Goal: Task Accomplishment & Management: Use online tool/utility

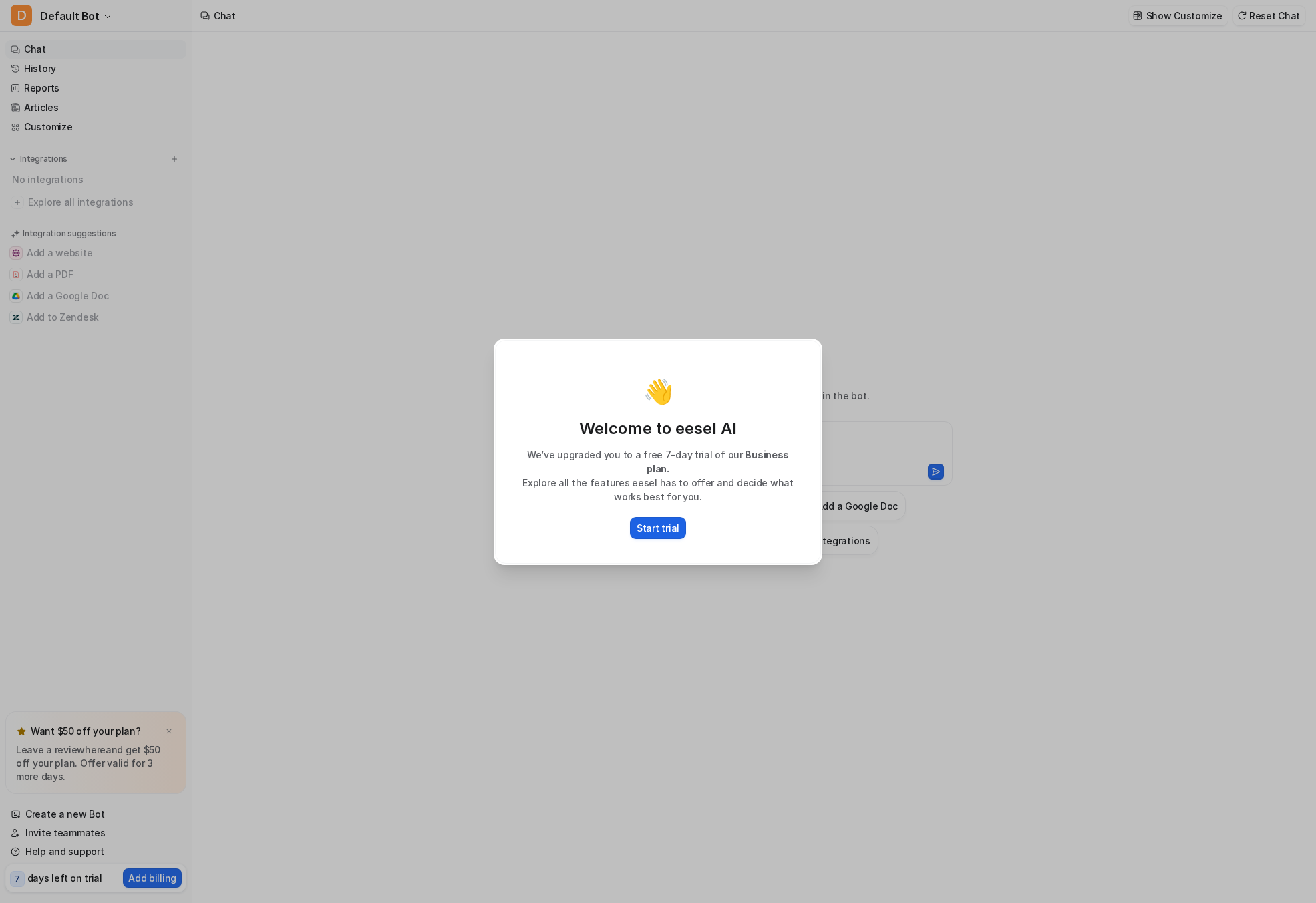
type textarea "**********"
click at [659, 526] on p "Start trial" at bounding box center [658, 528] width 43 height 14
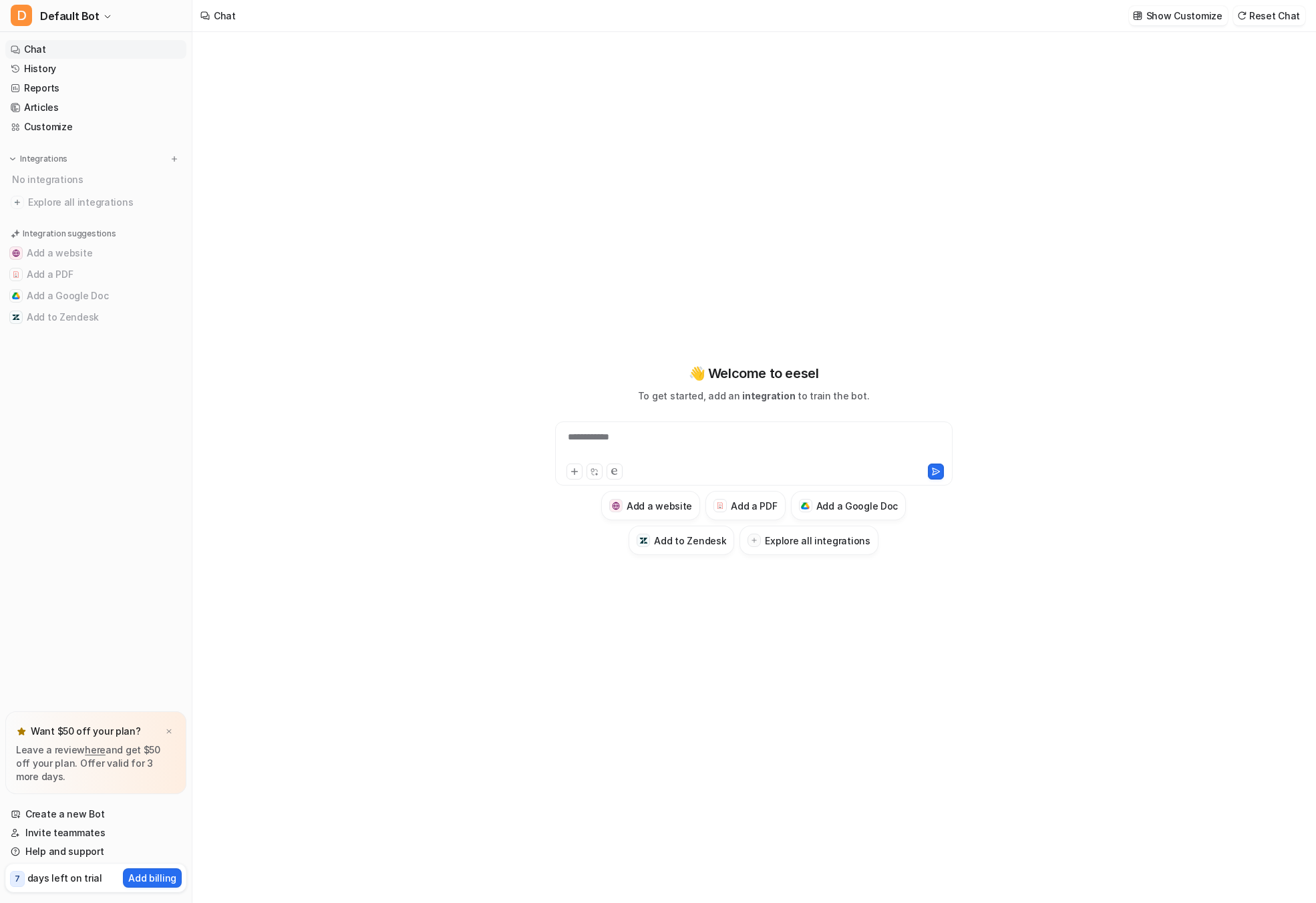
click at [316, 338] on div "**********" at bounding box center [754, 467] width 1123 height 870
click at [125, 127] on link "Customize" at bounding box center [96, 127] width 181 height 19
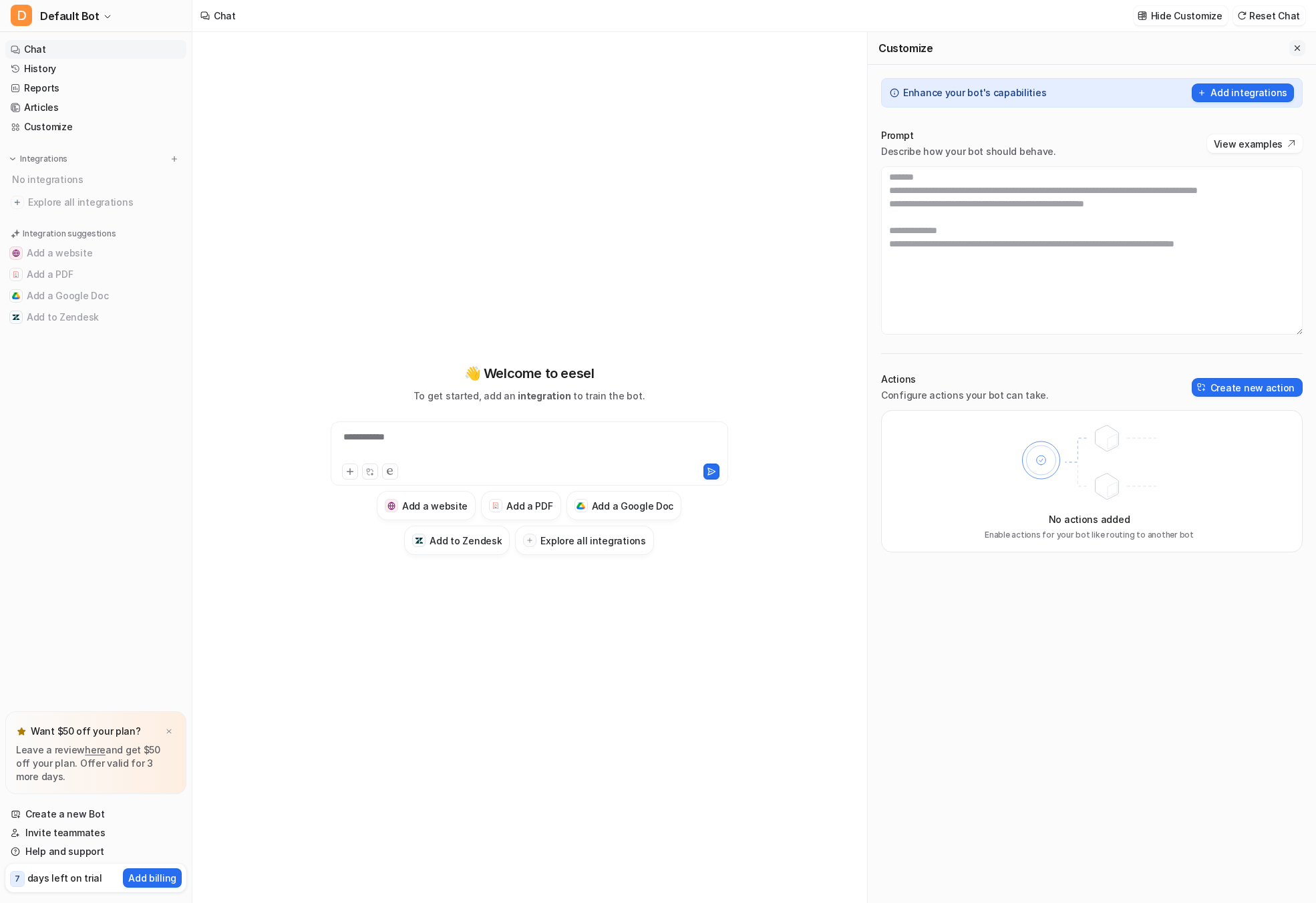
click at [1293, 44] on icon "Close flyout" at bounding box center [1297, 48] width 9 height 9
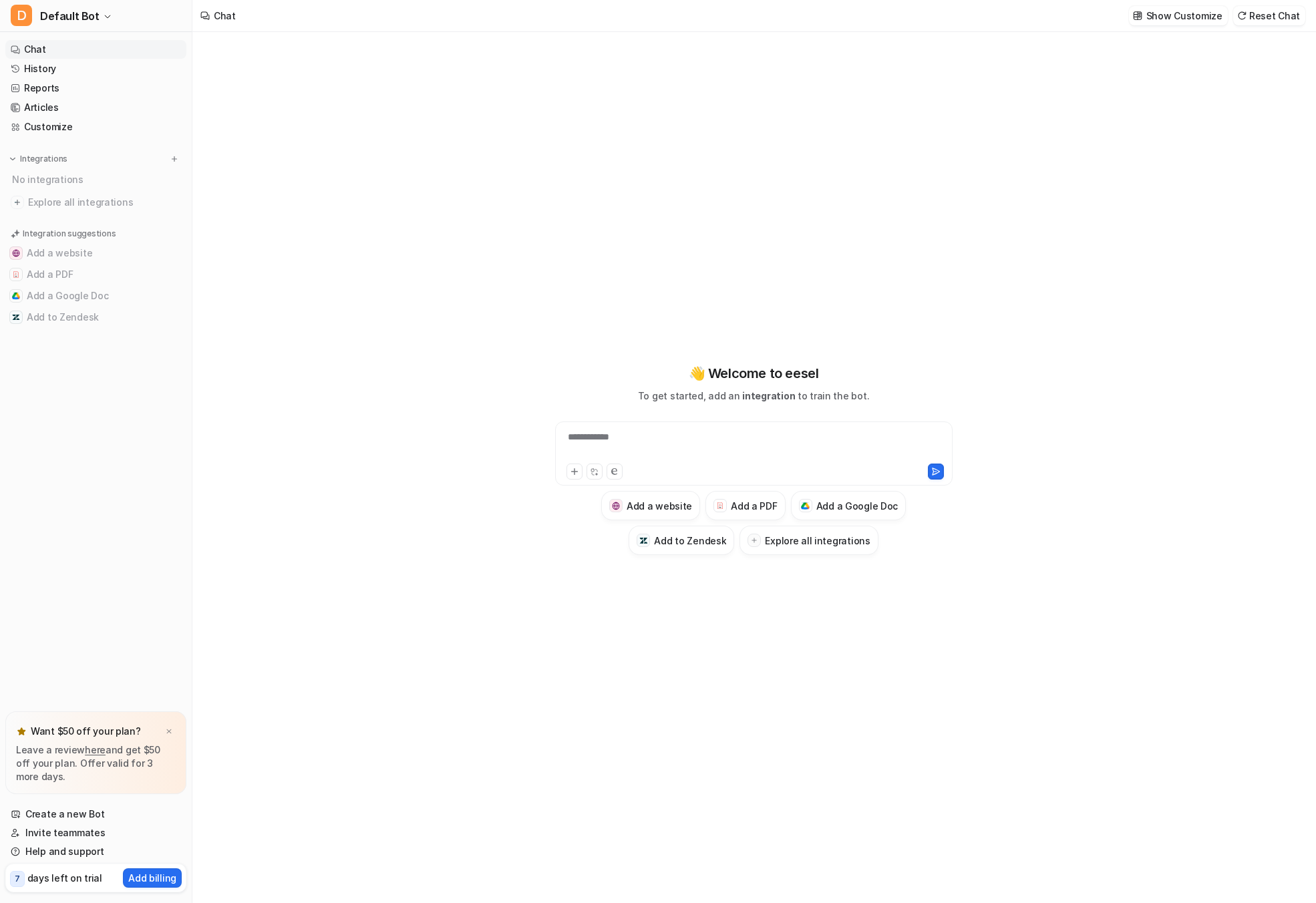
type textarea "**********"
click at [570, 474] on icon at bounding box center [574, 471] width 9 height 9
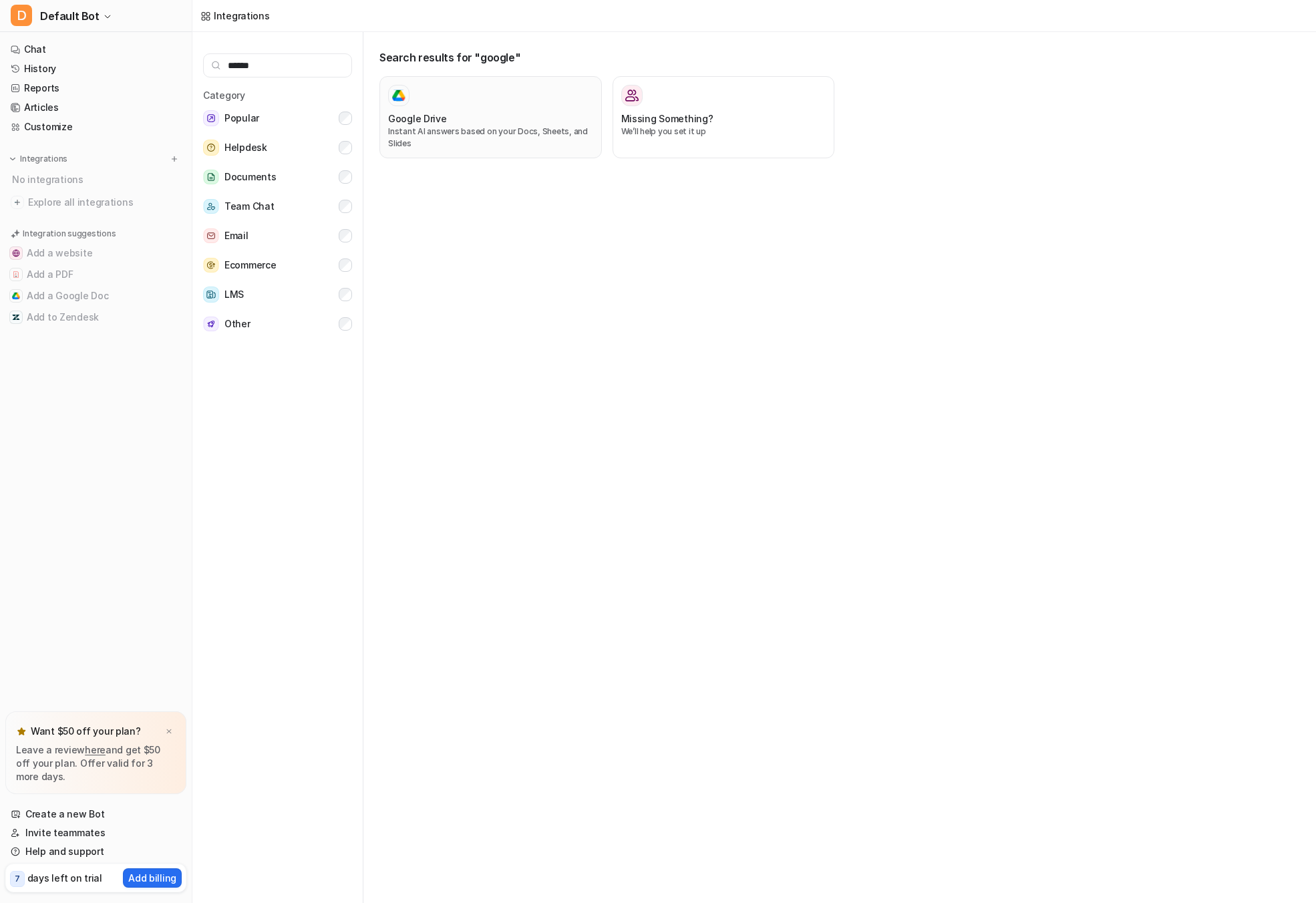
type input "******"
click at [495, 127] on p "Instant AI answers based on your Docs, Sheets, and Slides" at bounding box center [491, 137] width 205 height 24
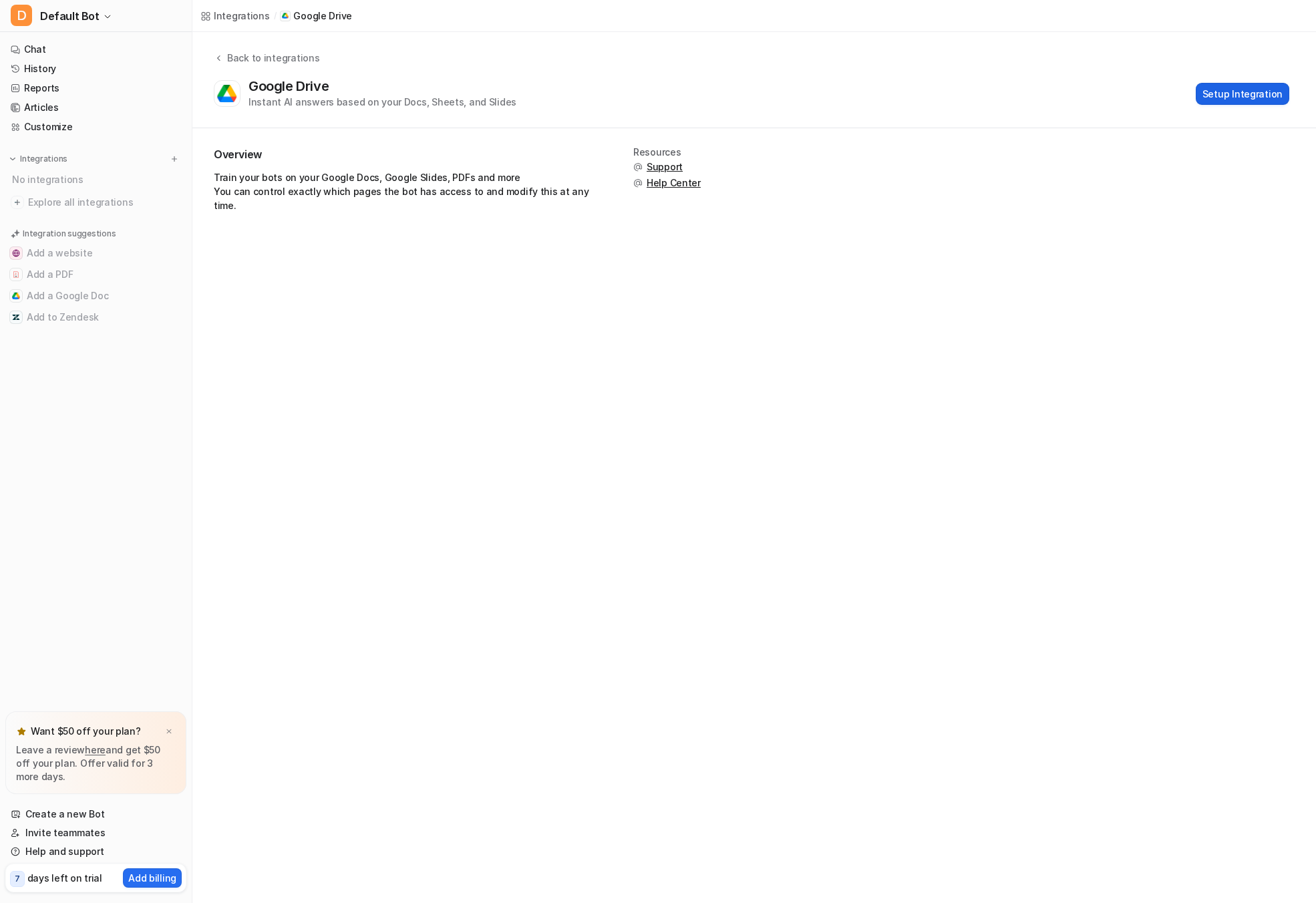
click at [1252, 93] on button "Setup Integration" at bounding box center [1243, 94] width 94 height 22
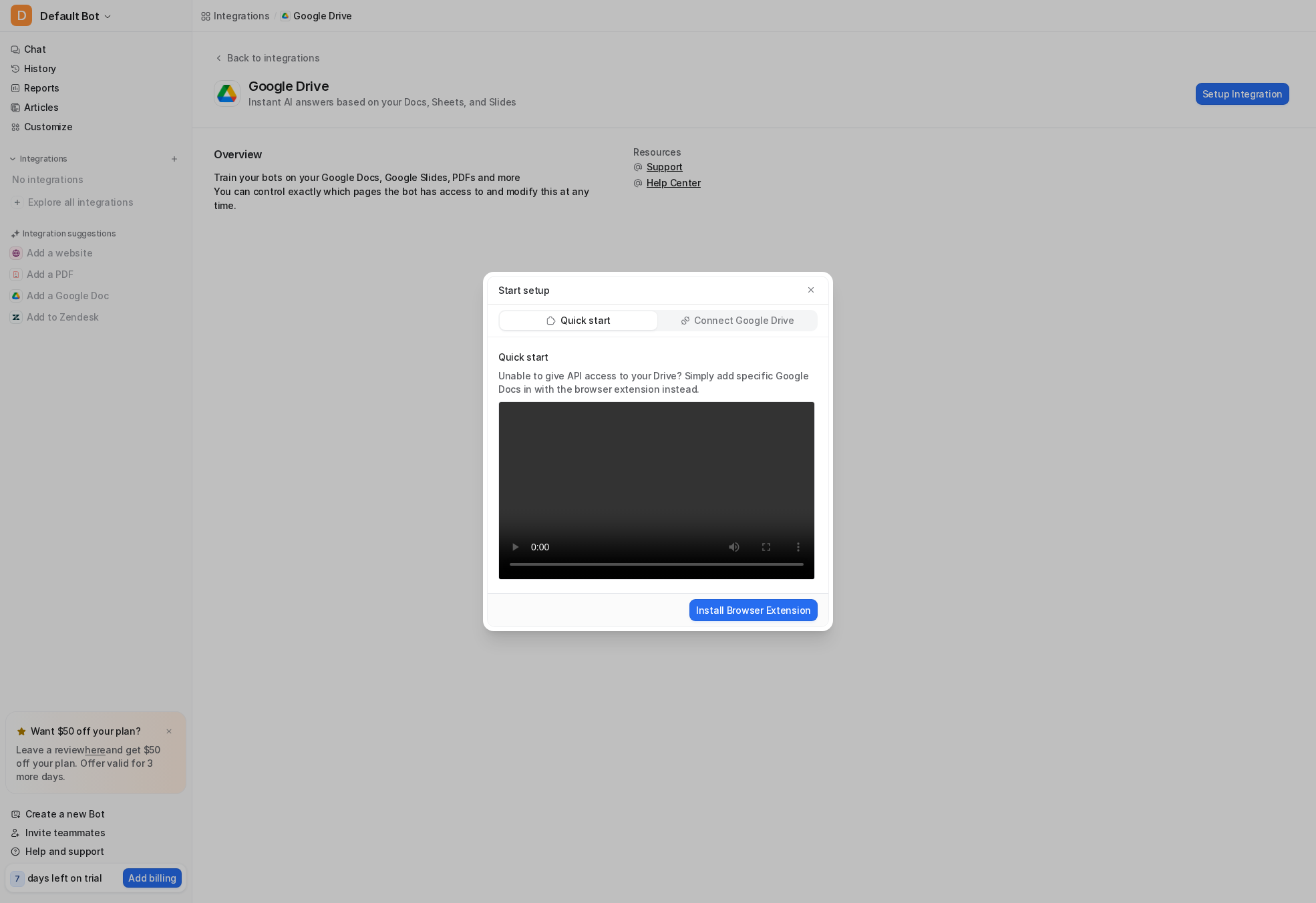
click at [695, 498] on video "Your browser does not support the video tag." at bounding box center [656, 491] width 317 height 178
click at [494, 561] on div "Quick start Unable to give API access to your Drive? Simply add specific Google…" at bounding box center [658, 465] width 341 height 255
click at [769, 320] on p "Connect Google Drive" at bounding box center [744, 321] width 99 height 13
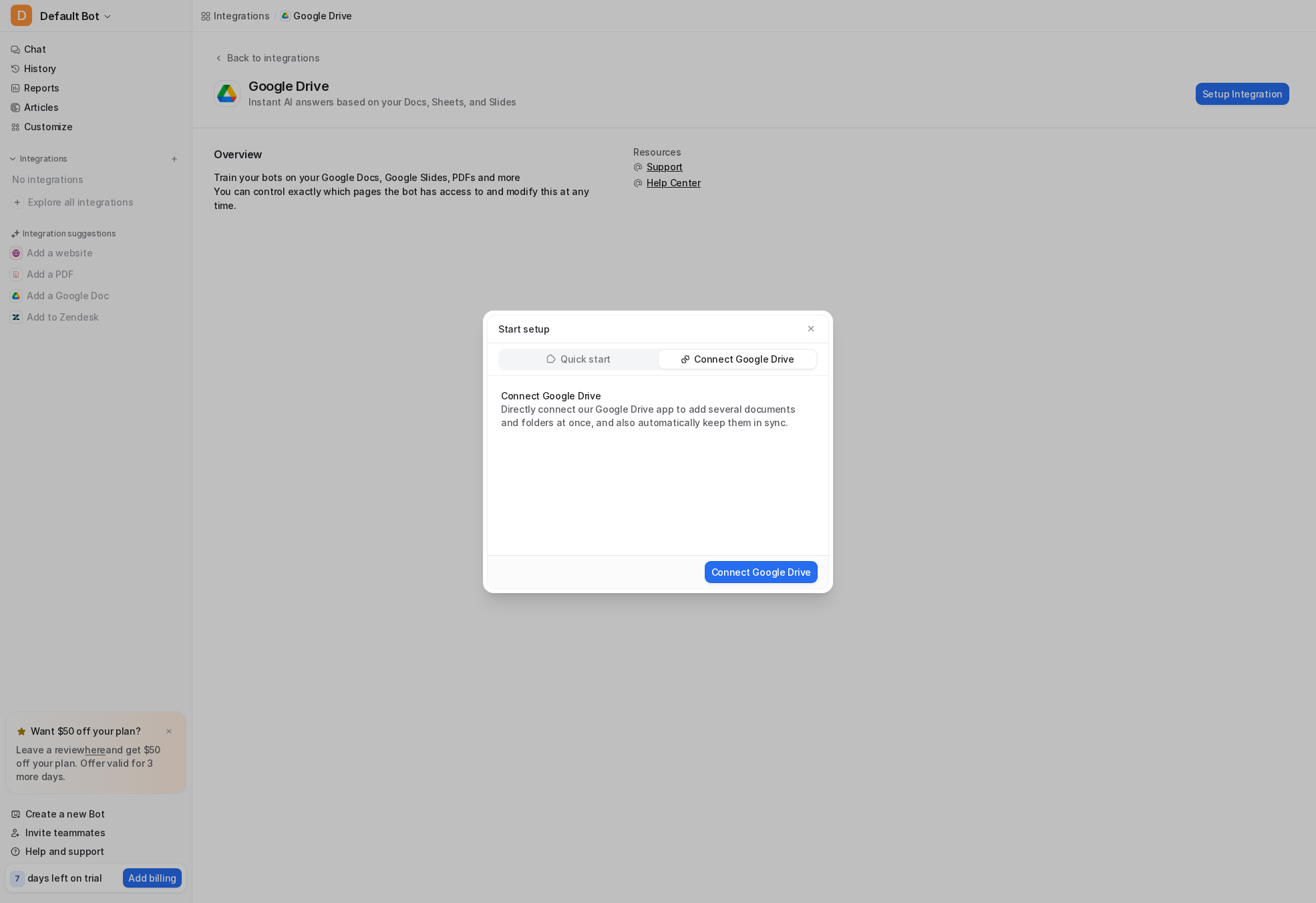
click at [564, 358] on p "Quick start" at bounding box center [586, 360] width 50 height 13
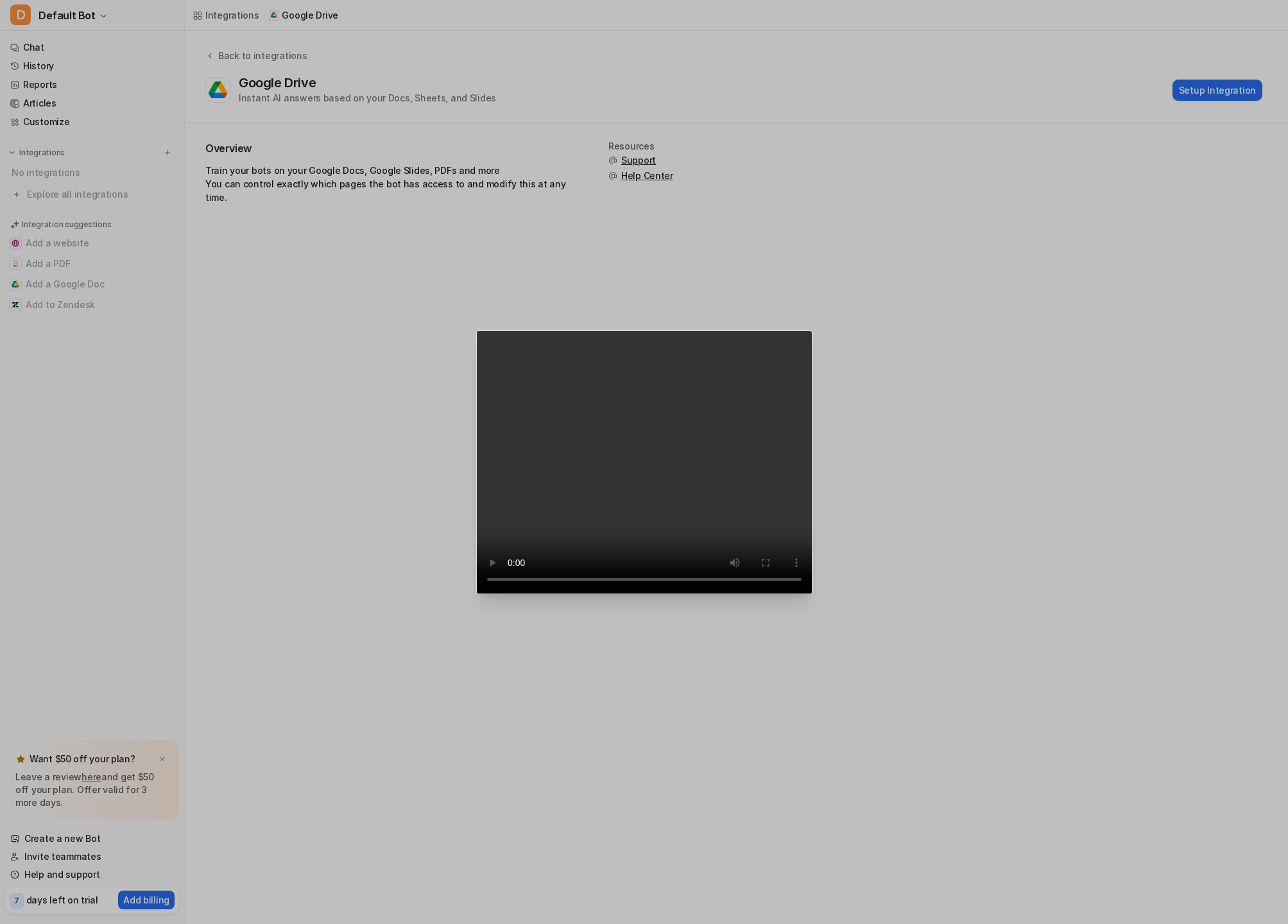
click at [812, 561] on video "Your browser does not support the video tag." at bounding box center [644, 462] width 337 height 263
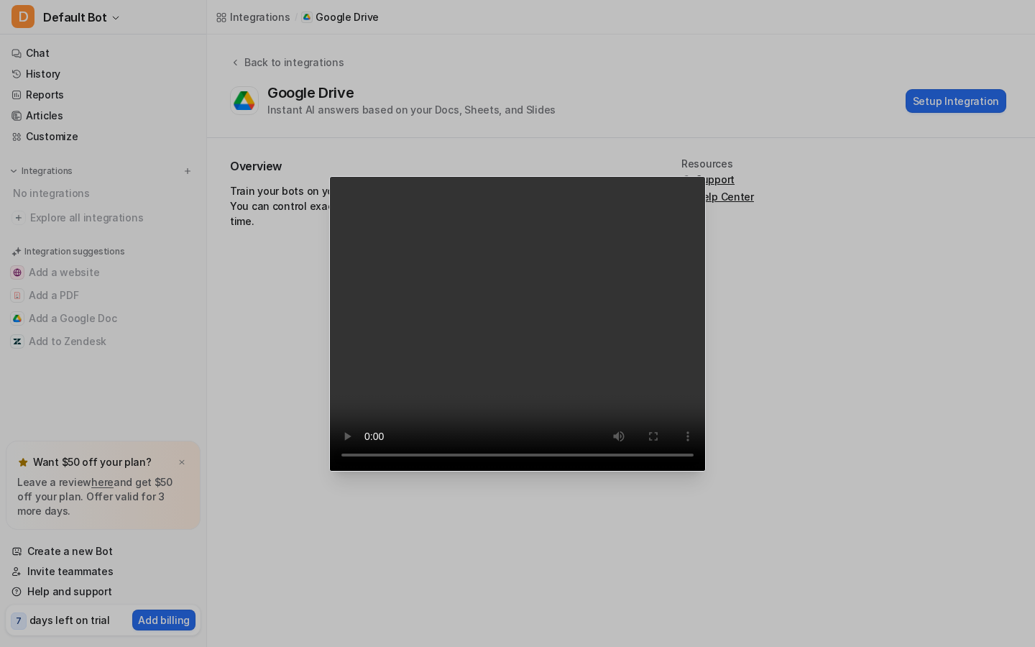
click at [706, 472] on video "Your browser does not support the video tag." at bounding box center [517, 323] width 377 height 295
click at [706, 426] on video "Your browser does not support the video tag." at bounding box center [517, 323] width 377 height 295
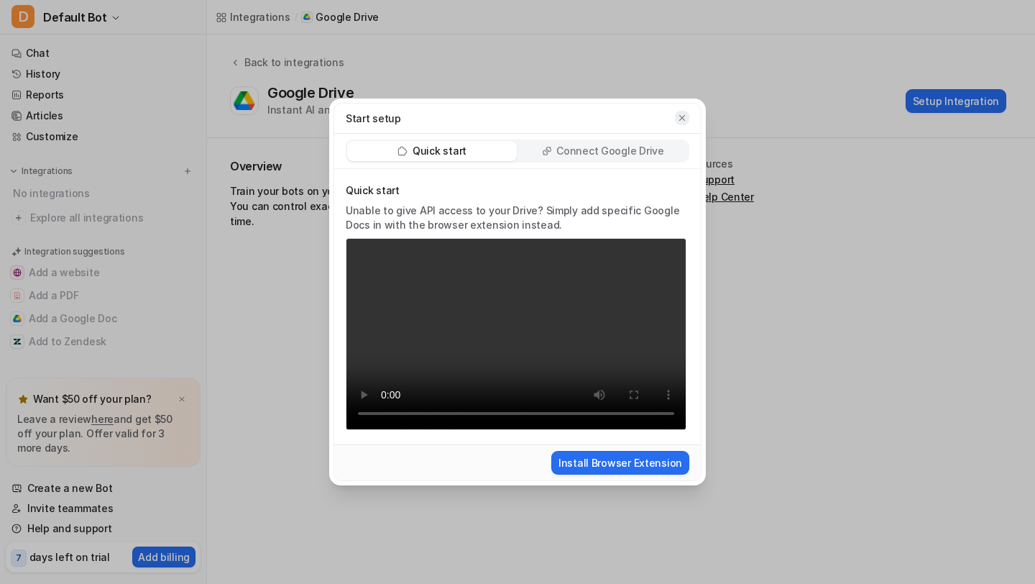
click at [680, 119] on icon "button" at bounding box center [682, 118] width 6 height 6
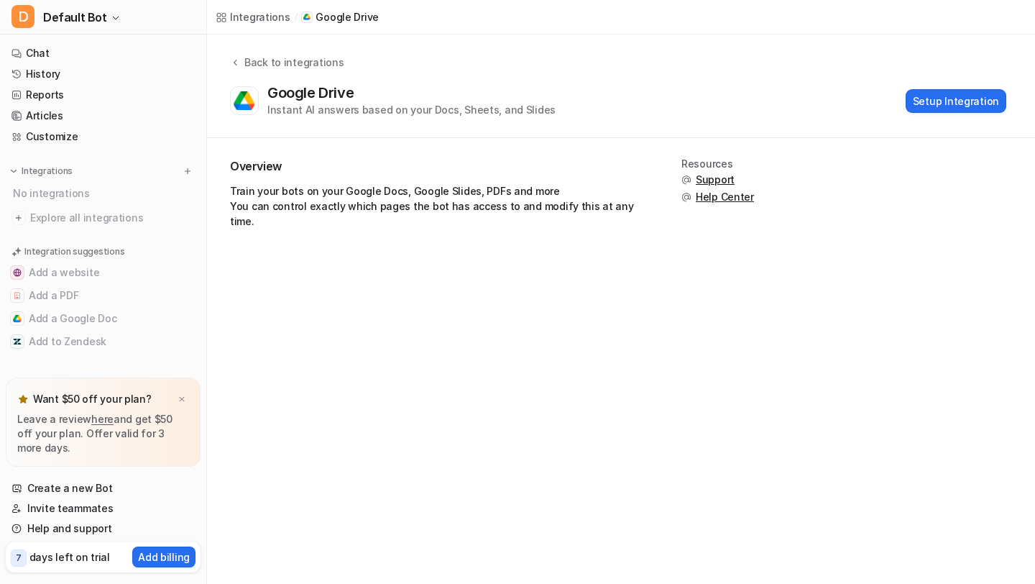
click at [718, 279] on div "Integrations / Google Drive Back to integrations Google Drive Instant AI answer…" at bounding box center [517, 292] width 1035 height 584
click at [804, 224] on div "Overview Train your bots on your Google Docs, Google Slides, PDFs and more You …" at bounding box center [621, 199] width 782 height 82
click at [934, 106] on button "Setup Integration" at bounding box center [956, 101] width 101 height 24
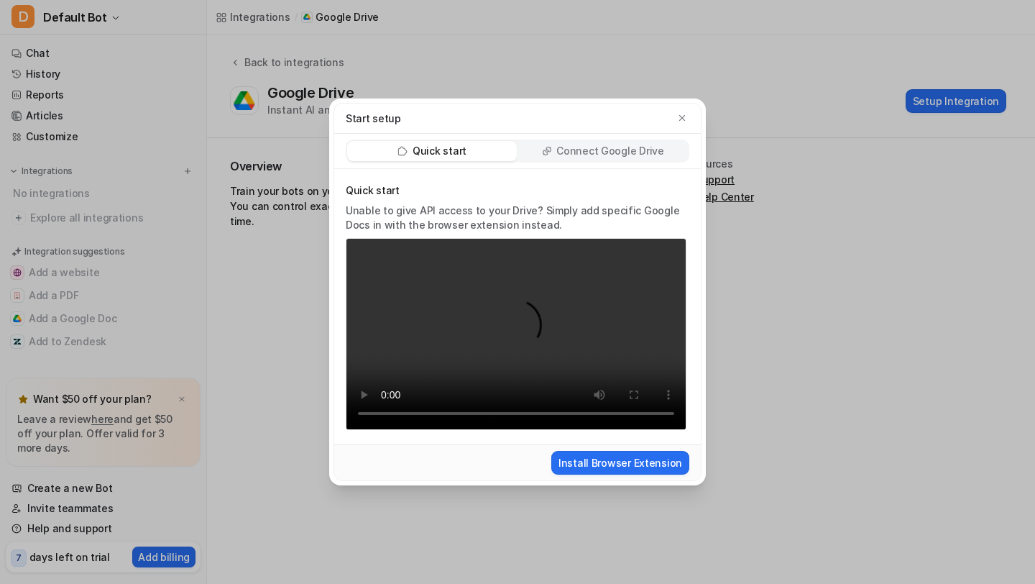
click at [579, 157] on p "Connect Google Drive" at bounding box center [609, 151] width 107 height 14
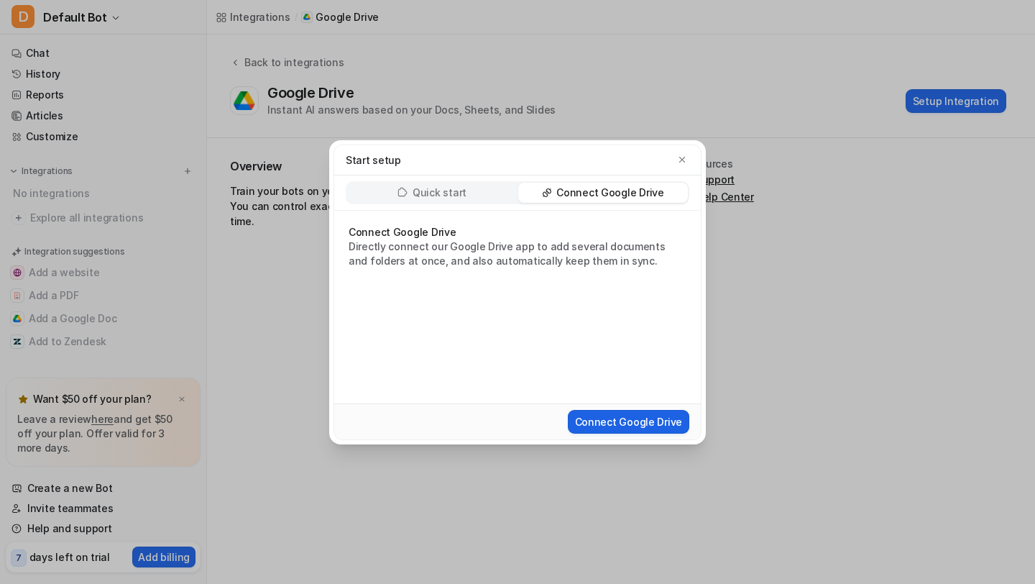
click at [579, 419] on button "Connect Google Drive" at bounding box center [628, 422] width 121 height 24
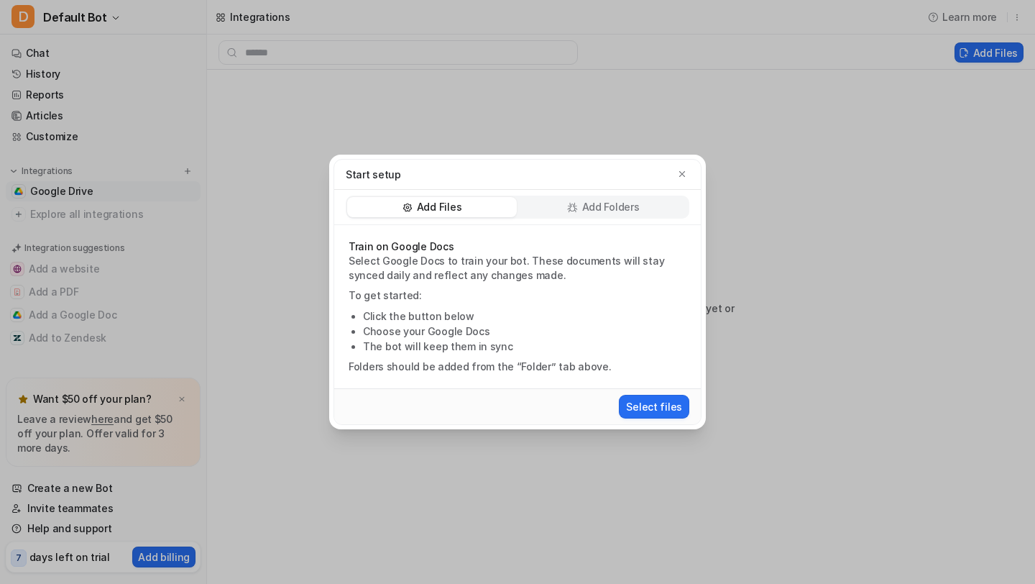
click at [474, 258] on p "Select Google Docs to train your bot. These documents will stay synced daily an…" at bounding box center [518, 268] width 338 height 29
click at [456, 262] on p "Select Google Docs to train your bot. These documents will stay synced daily an…" at bounding box center [518, 268] width 338 height 29
click at [581, 201] on div "Add Folders" at bounding box center [603, 207] width 170 height 20
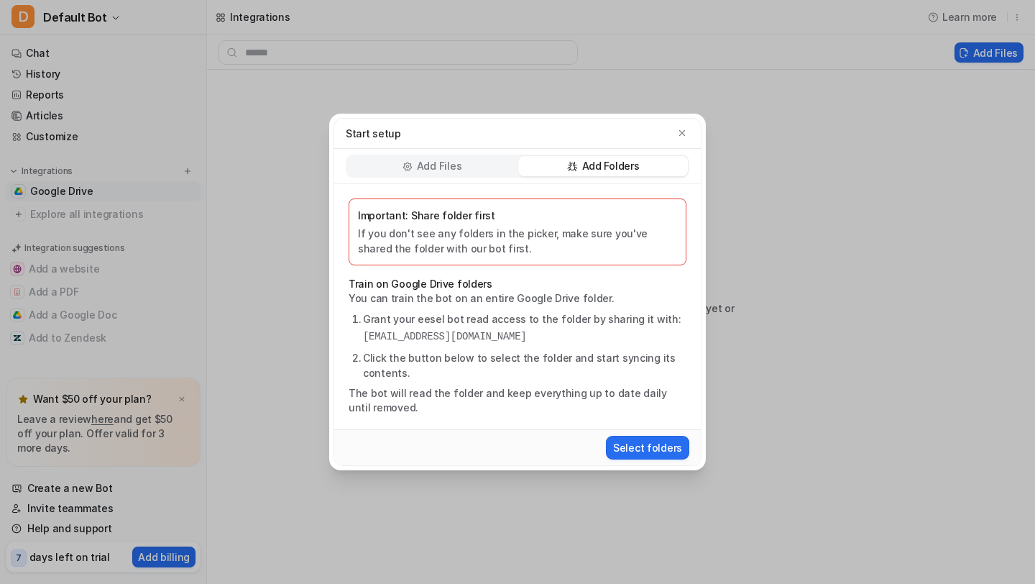
drag, startPoint x: 358, startPoint y: 338, endPoint x: 635, endPoint y: 339, distance: 276.8
click at [635, 339] on ol "Grant your eesel bot read access to the folder by sharing it with: [EMAIL_ADDRE…" at bounding box center [518, 345] width 338 height 69
copy pre "[EMAIL_ADDRESS][DOMAIN_NAME]"
click at [526, 338] on pre "[EMAIL_ADDRESS][DOMAIN_NAME]" at bounding box center [524, 336] width 323 height 15
drag, startPoint x: 362, startPoint y: 336, endPoint x: 648, endPoint y: 333, distance: 286.1
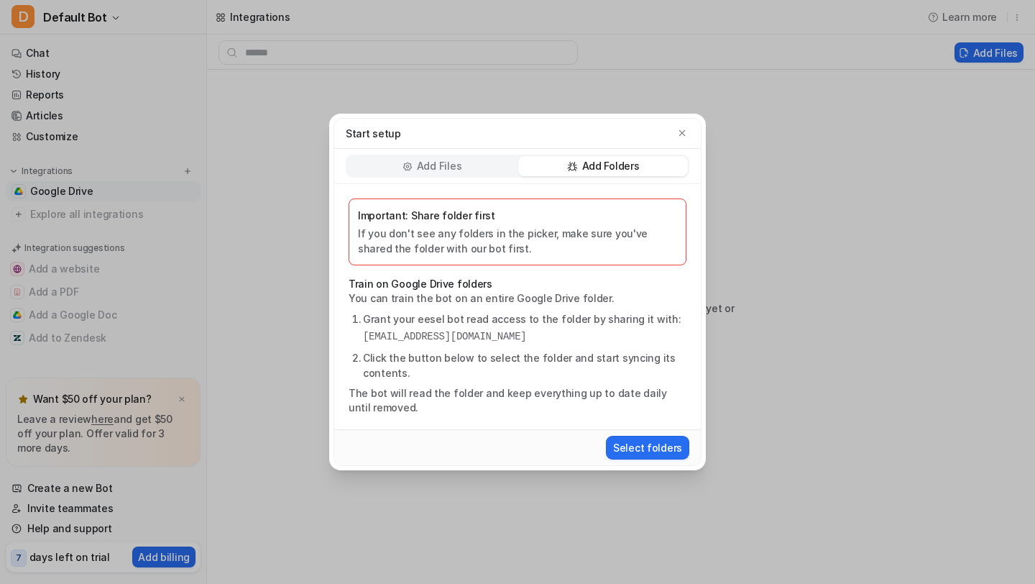
click at [648, 333] on pre "[EMAIL_ADDRESS][DOMAIN_NAME]" at bounding box center [524, 336] width 323 height 15
copy pre "[EMAIL_ADDRESS][DOMAIN_NAME]"
click at [661, 446] on button "Select folders" at bounding box center [647, 448] width 83 height 24
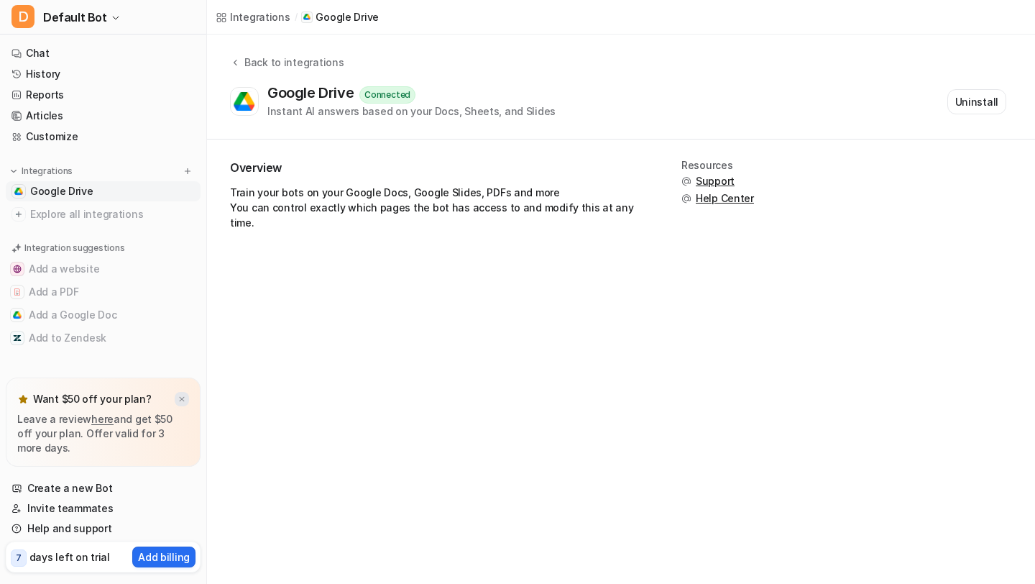
click at [183, 398] on img at bounding box center [182, 399] width 9 height 9
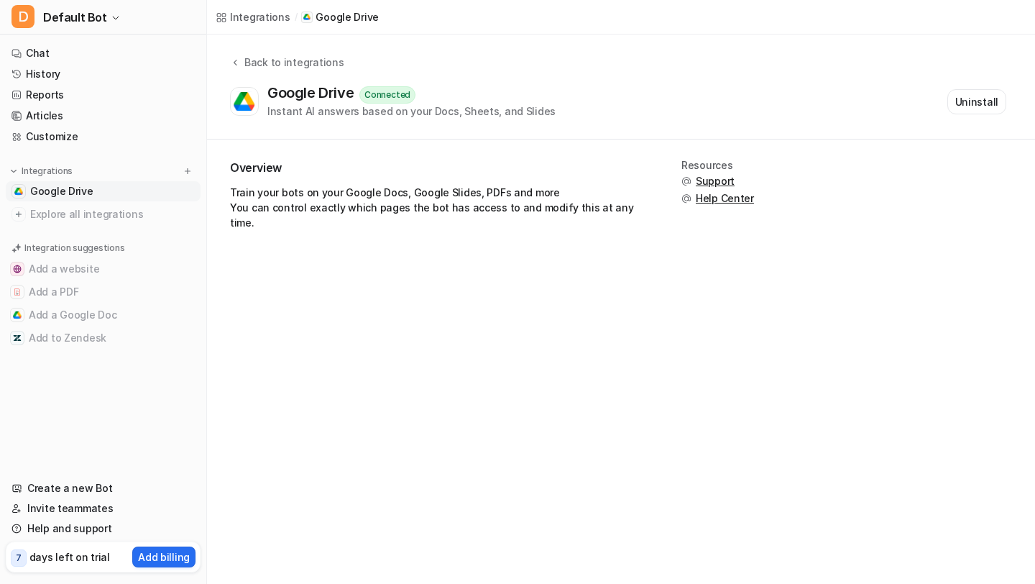
click at [327, 19] on p "Google Drive" at bounding box center [347, 17] width 63 height 14
click at [395, 95] on div "Connected" at bounding box center [387, 94] width 56 height 17
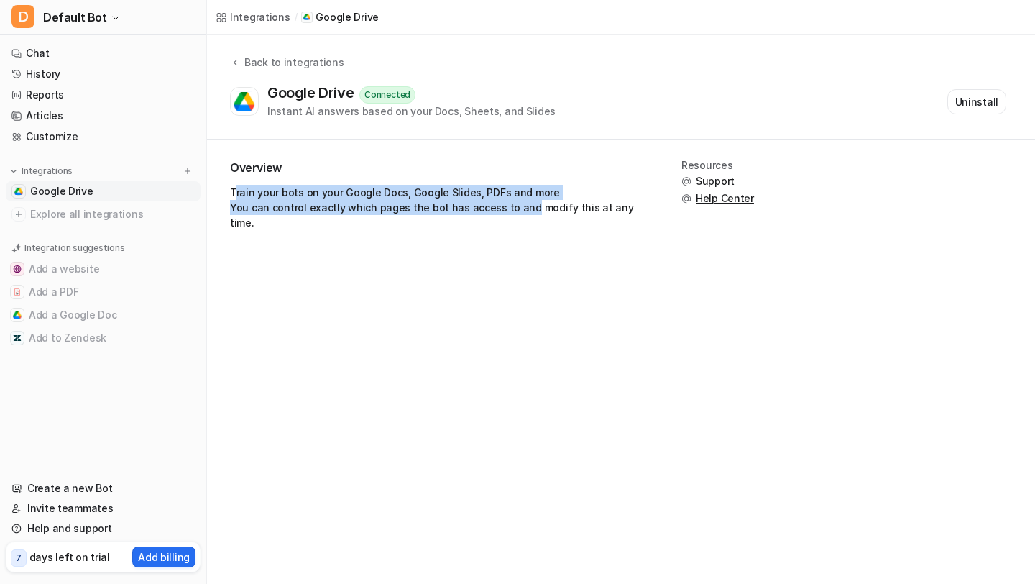
drag, startPoint x: 234, startPoint y: 193, endPoint x: 520, endPoint y: 214, distance: 287.6
click at [520, 214] on p "Train your bots on your Google Docs, Google Slides, PDFs and more You can contr…" at bounding box center [438, 207] width 417 height 45
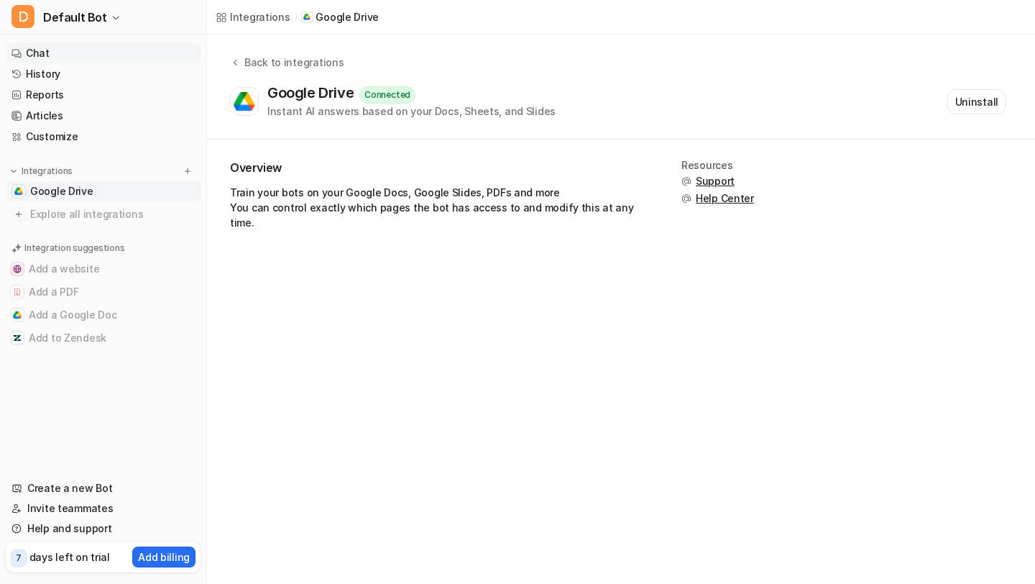
click at [93, 55] on link "Chat" at bounding box center [103, 53] width 195 height 20
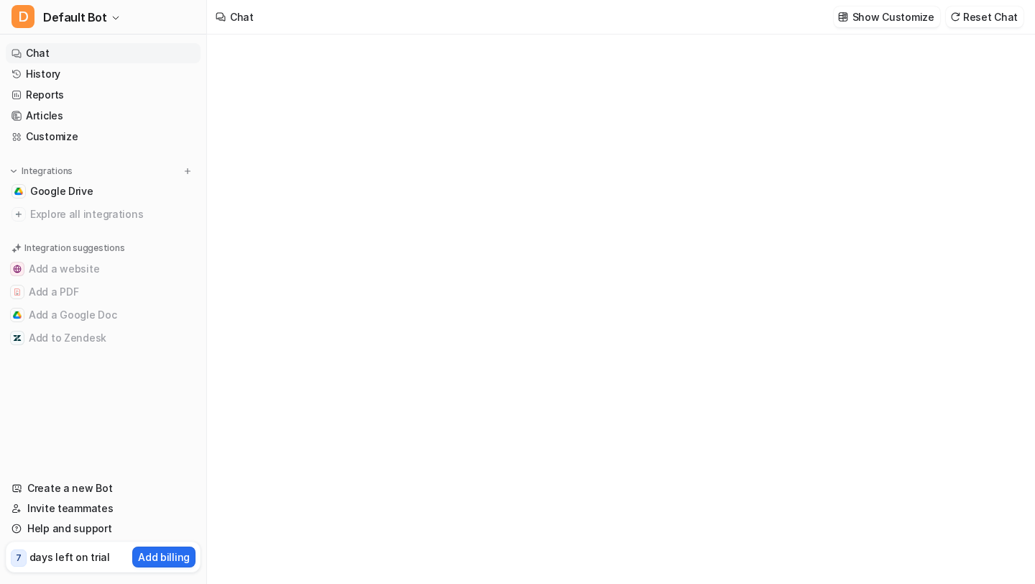
type textarea "**********"
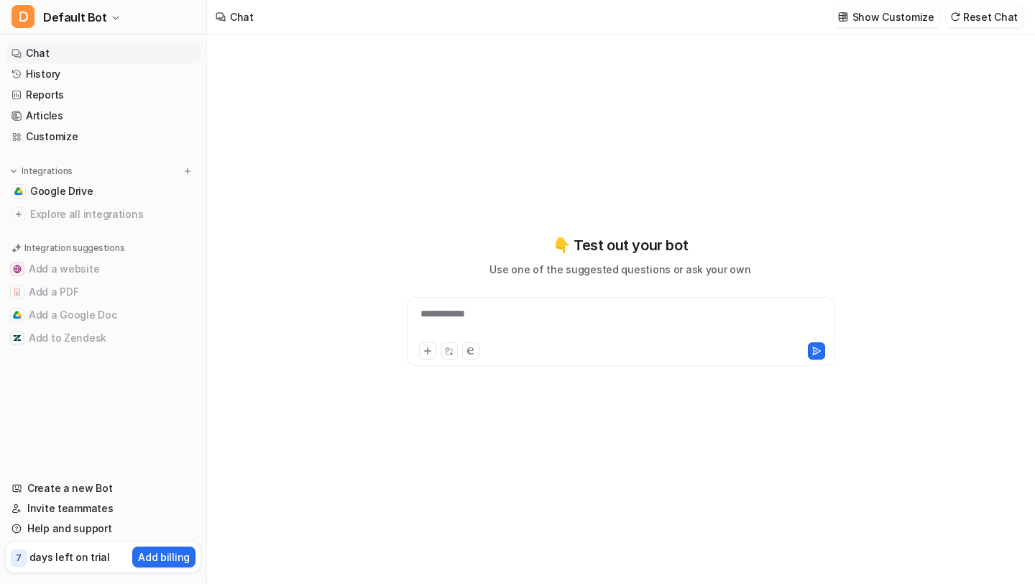
click at [449, 303] on div "**********" at bounding box center [621, 331] width 428 height 69
click at [512, 316] on div at bounding box center [620, 322] width 421 height 33
click at [425, 354] on icon at bounding box center [428, 351] width 10 height 10
click at [532, 328] on div at bounding box center [620, 322] width 421 height 33
click at [428, 346] on icon at bounding box center [428, 351] width 10 height 10
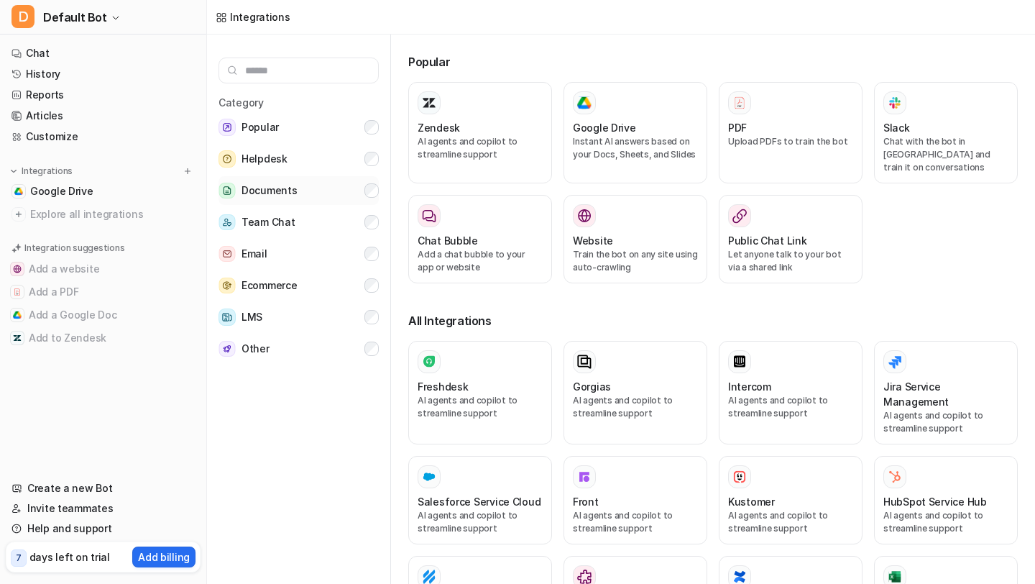
click at [316, 201] on button "Documents" at bounding box center [299, 190] width 160 height 29
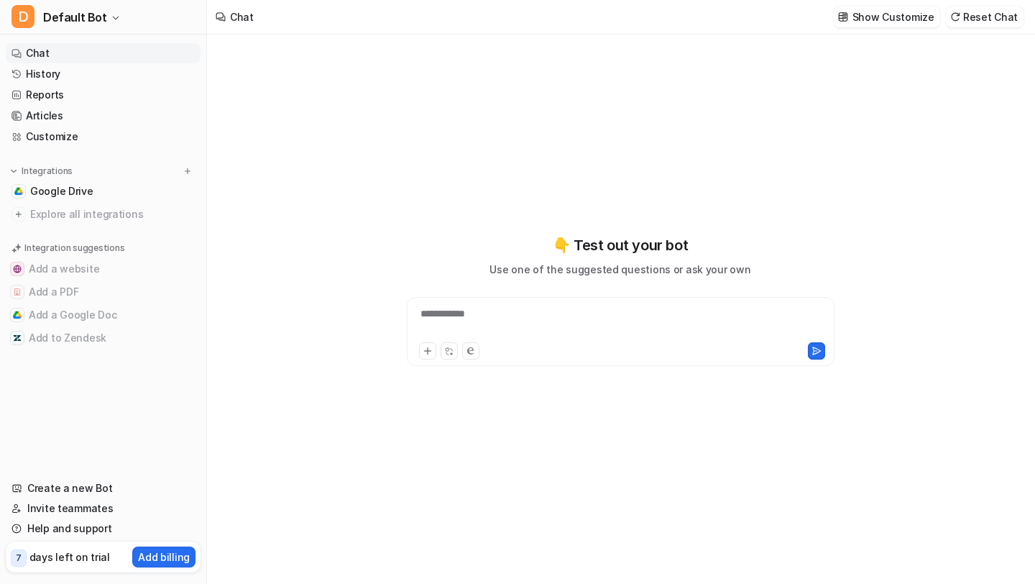
click at [458, 320] on div "**********" at bounding box center [620, 322] width 421 height 33
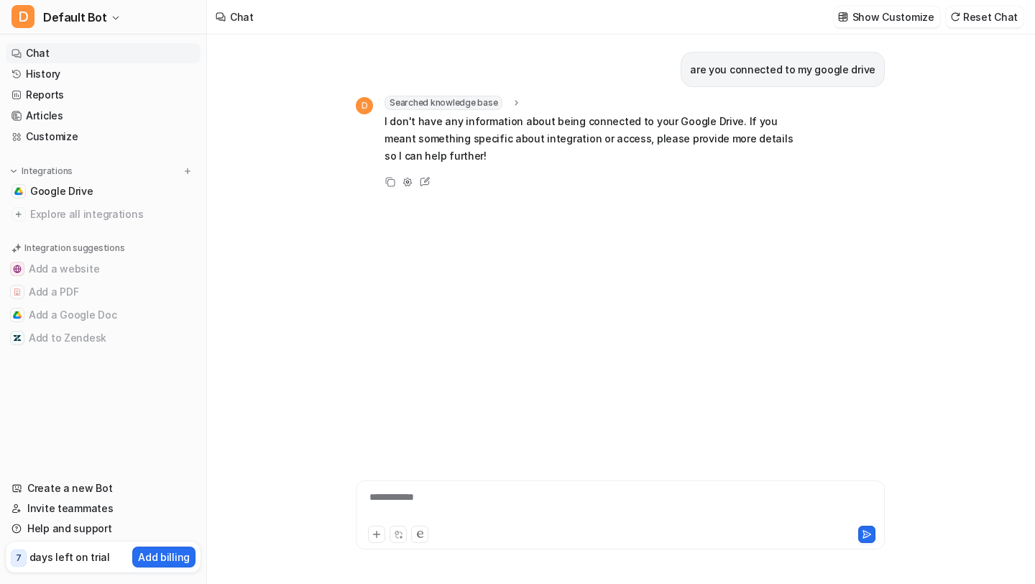
click at [453, 483] on div "**********" at bounding box center [620, 514] width 529 height 69
click at [453, 484] on div "**********" at bounding box center [620, 514] width 529 height 69
click at [453, 488] on div "**********" at bounding box center [620, 514] width 529 height 69
click at [443, 503] on div "**********" at bounding box center [620, 506] width 522 height 33
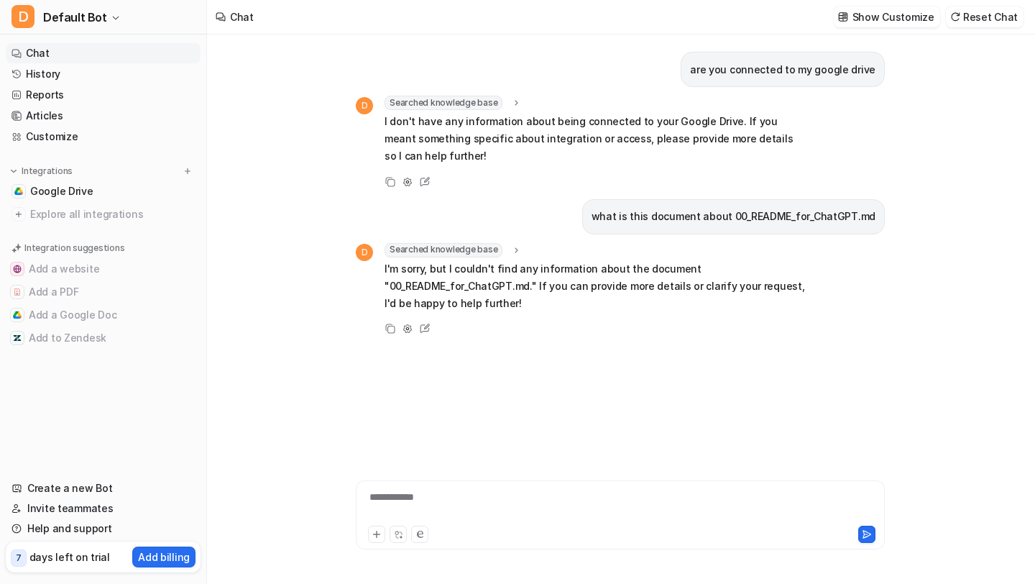
click at [71, 179] on div "Integrations Google Drive Explore all integrations" at bounding box center [103, 194] width 195 height 60
click at [67, 187] on span "Google Drive" at bounding box center [61, 191] width 63 height 14
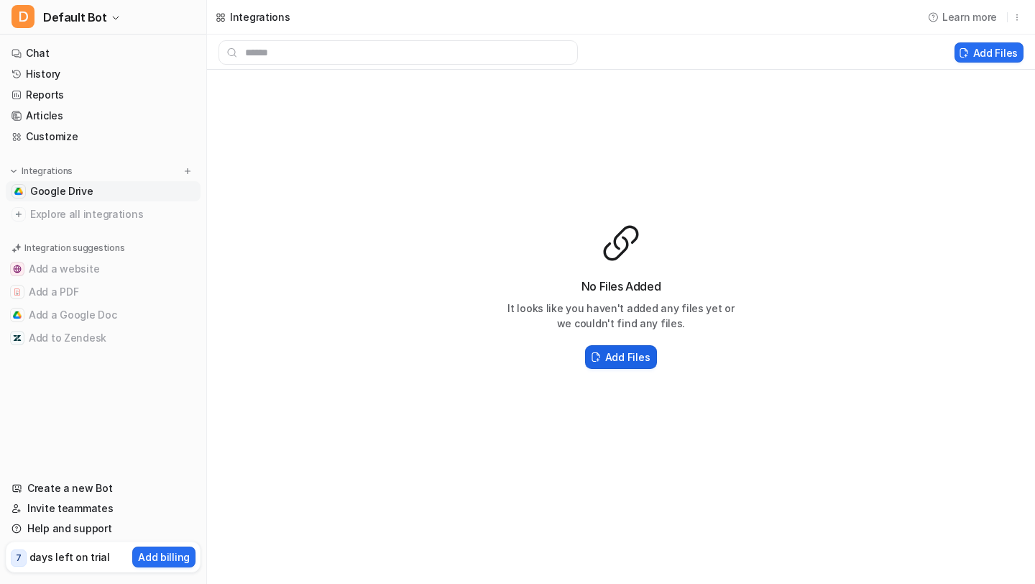
click at [628, 357] on h2 "Add Files" at bounding box center [627, 356] width 45 height 15
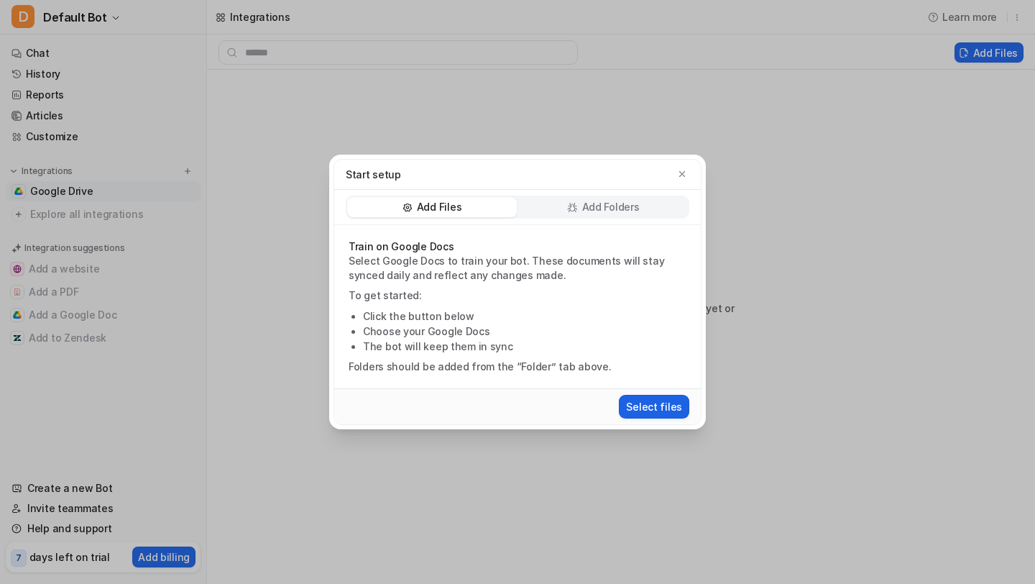
click at [663, 406] on button "Select files" at bounding box center [654, 407] width 70 height 24
click at [597, 207] on p "Add Folders" at bounding box center [611, 207] width 58 height 14
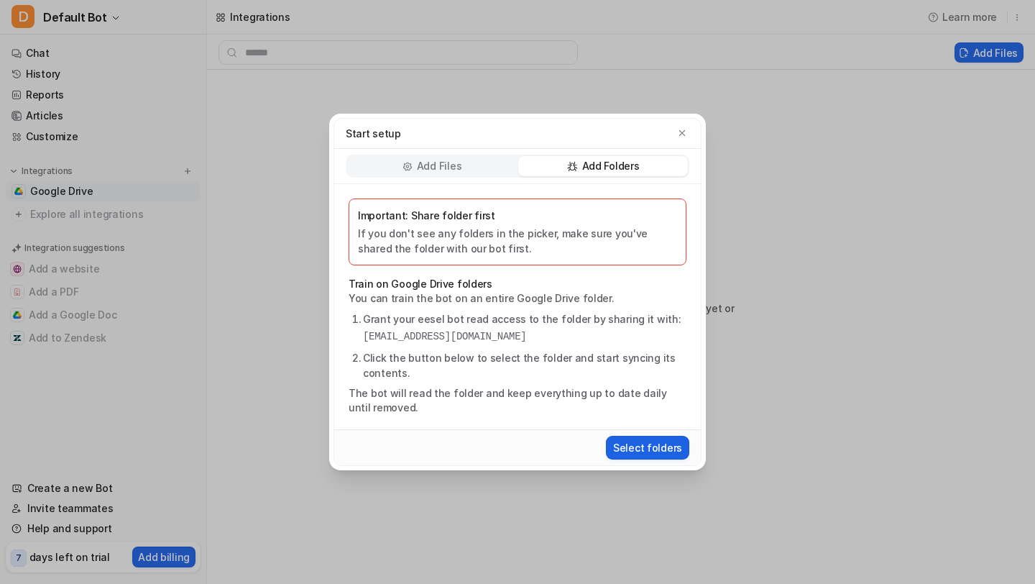
click at [623, 450] on button "Select folders" at bounding box center [647, 448] width 83 height 24
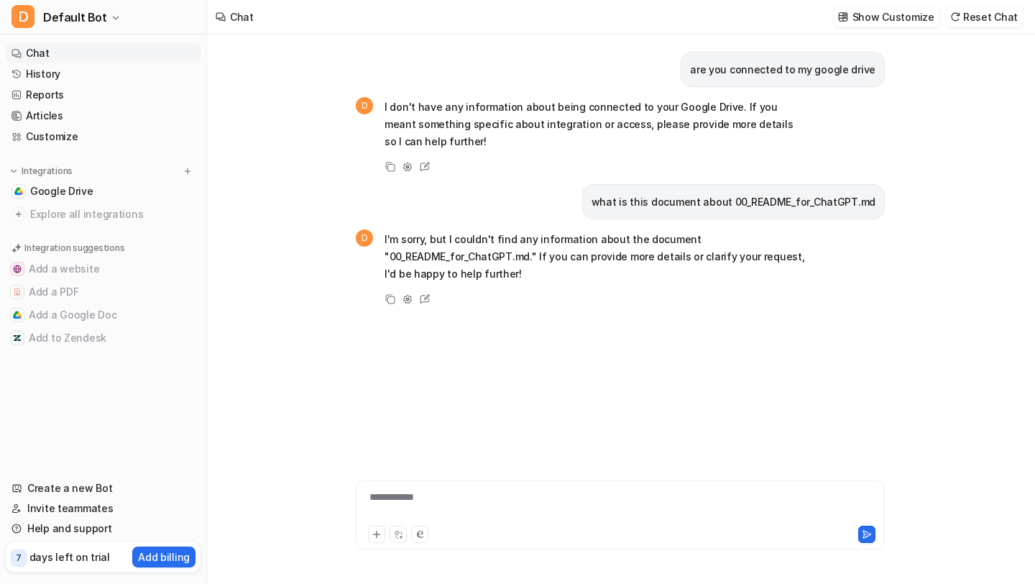
click at [528, 335] on div "are you connected to my google drive D I don't have any information about being…" at bounding box center [620, 239] width 529 height 408
click at [454, 483] on div "**********" at bounding box center [620, 514] width 529 height 69
click at [449, 487] on div "**********" at bounding box center [620, 514] width 529 height 69
click at [439, 495] on div at bounding box center [620, 506] width 522 height 33
click at [459, 490] on div at bounding box center [620, 506] width 522 height 33
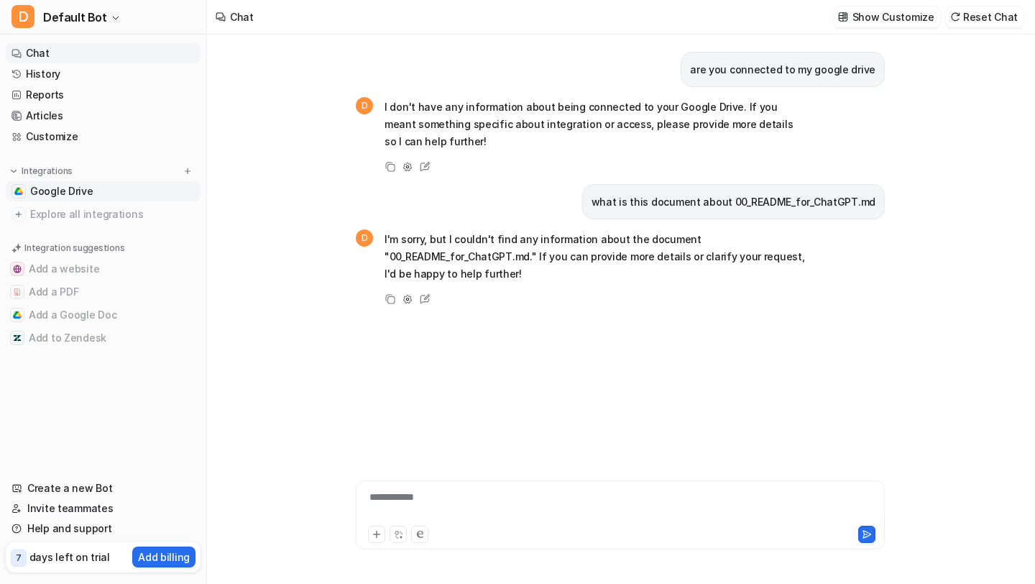
click at [106, 199] on link "Google Drive" at bounding box center [103, 191] width 195 height 20
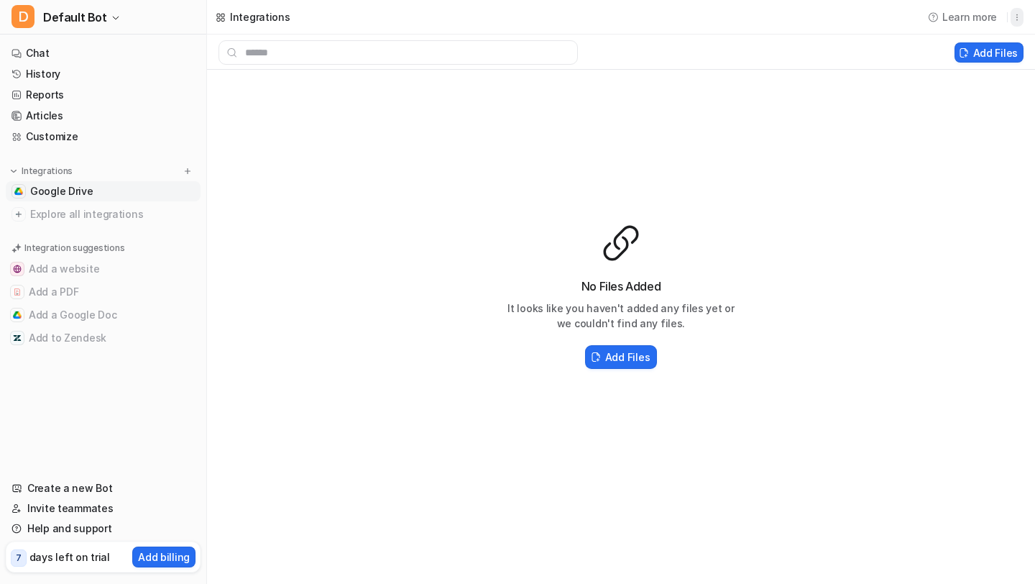
click at [1011, 17] on button "button" at bounding box center [1017, 17] width 13 height 19
click at [882, 124] on div "No Files Added It looks like you haven't added any files yet or we couldn't fin…" at bounding box center [621, 297] width 828 height 454
click at [975, 44] on button "Add Files" at bounding box center [989, 52] width 69 height 20
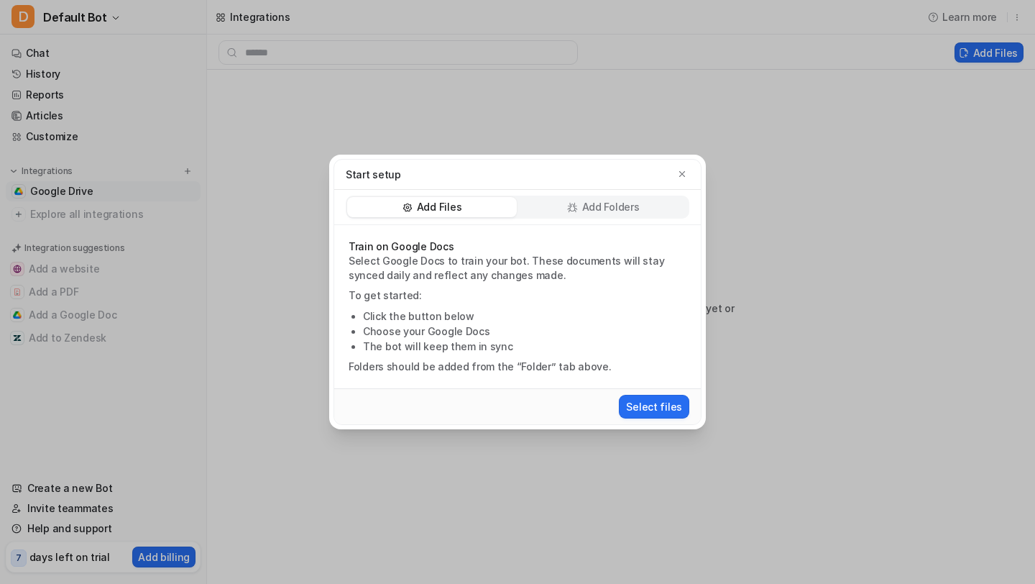
click at [600, 202] on p "Add Folders" at bounding box center [611, 207] width 58 height 14
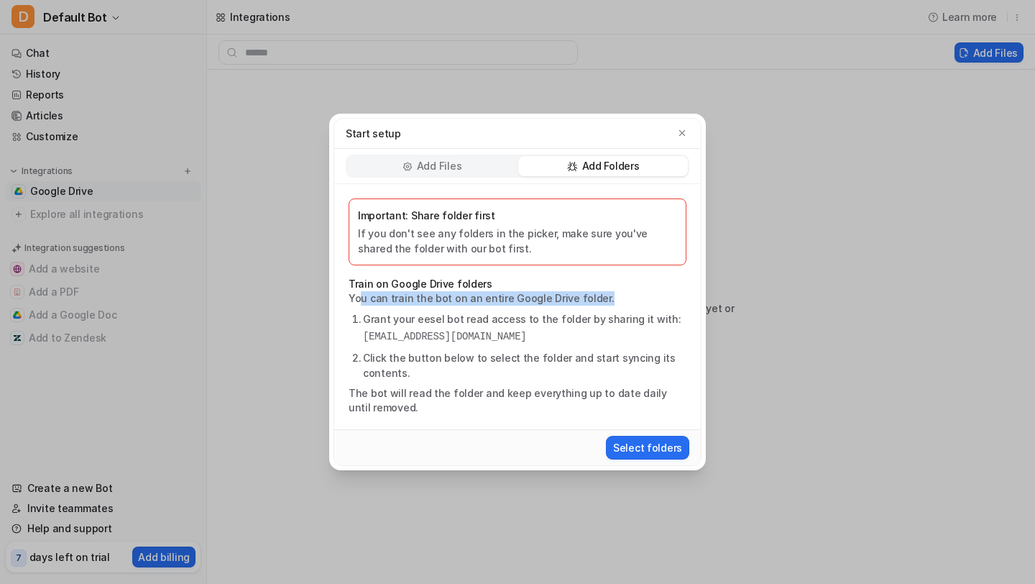
drag, startPoint x: 357, startPoint y: 295, endPoint x: 634, endPoint y: 295, distance: 276.8
click at [634, 295] on p "You can train the bot on an entire Google Drive folder." at bounding box center [518, 298] width 338 height 14
click at [688, 132] on button "button" at bounding box center [682, 133] width 14 height 14
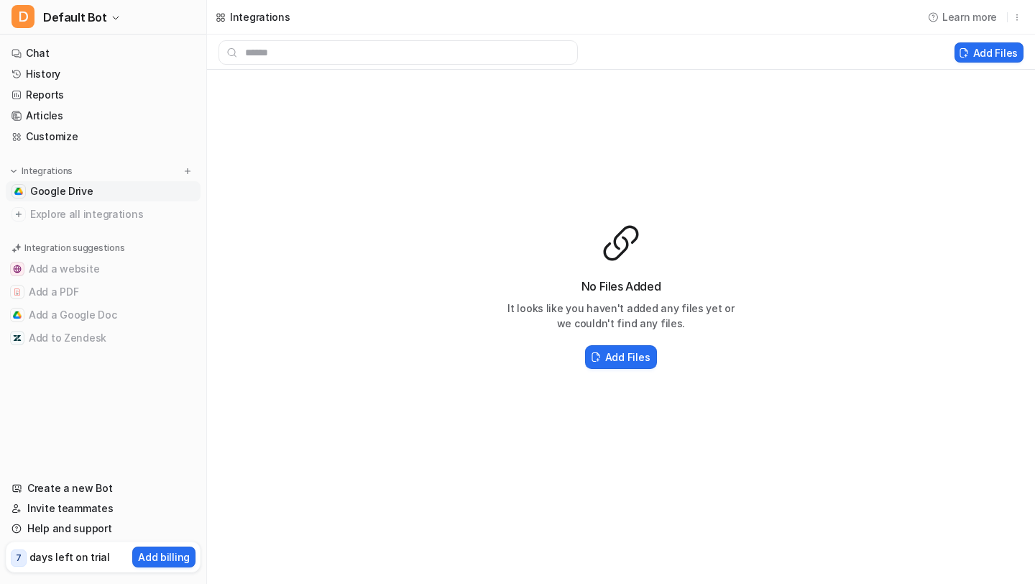
click at [648, 40] on div at bounding box center [581, 52] width 748 height 24
click at [630, 363] on h2 "Add Files" at bounding box center [627, 356] width 45 height 15
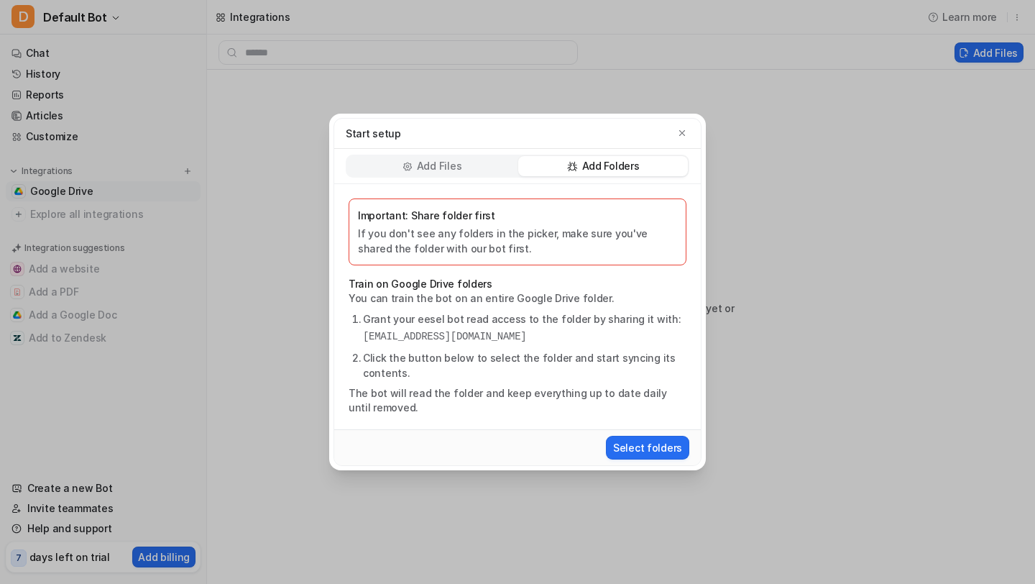
drag, startPoint x: 364, startPoint y: 337, endPoint x: 604, endPoint y: 336, distance: 240.1
click at [604, 336] on pre "[EMAIL_ADDRESS][DOMAIN_NAME]" at bounding box center [524, 336] width 323 height 15
copy pre "[EMAIL_ADDRESS][DOMAIN_NAME]"
click at [650, 434] on div "Select folders" at bounding box center [517, 447] width 355 height 27
click at [641, 447] on button "Select folders" at bounding box center [647, 448] width 83 height 24
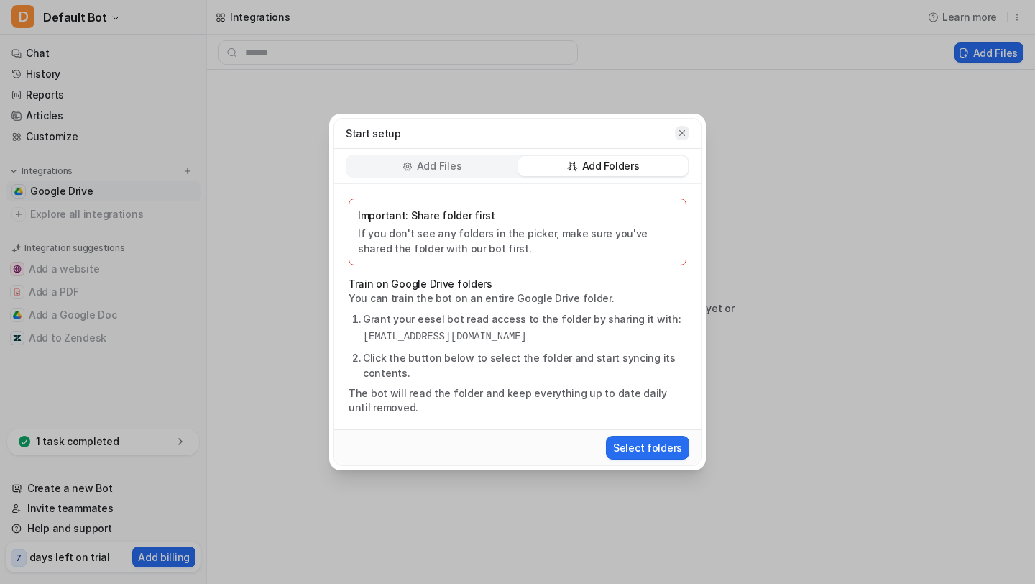
click at [684, 127] on button "button" at bounding box center [682, 133] width 14 height 14
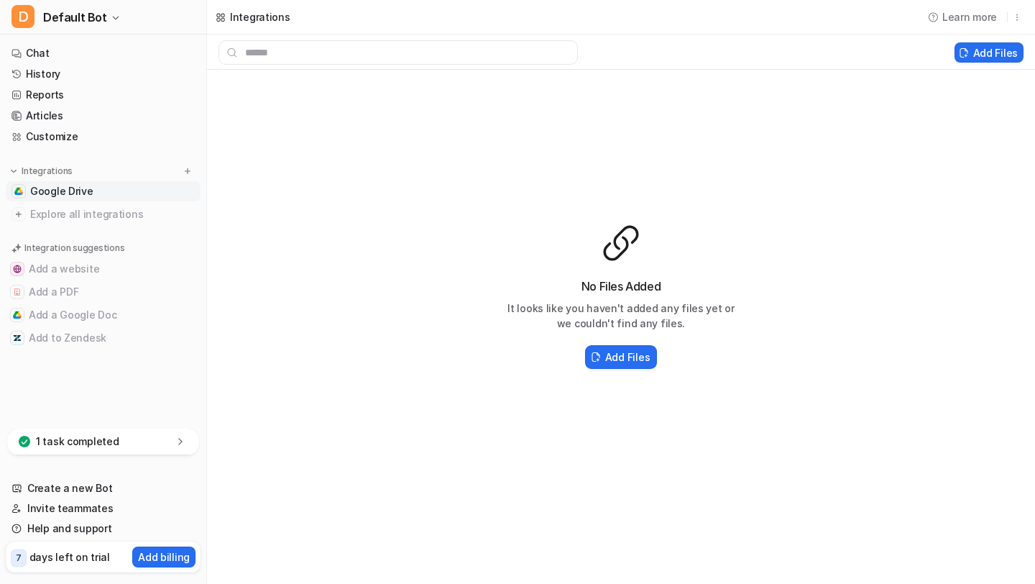
click at [552, 293] on h3 "No Files Added" at bounding box center [621, 285] width 230 height 17
click at [89, 438] on p "1 task completed" at bounding box center [77, 441] width 83 height 14
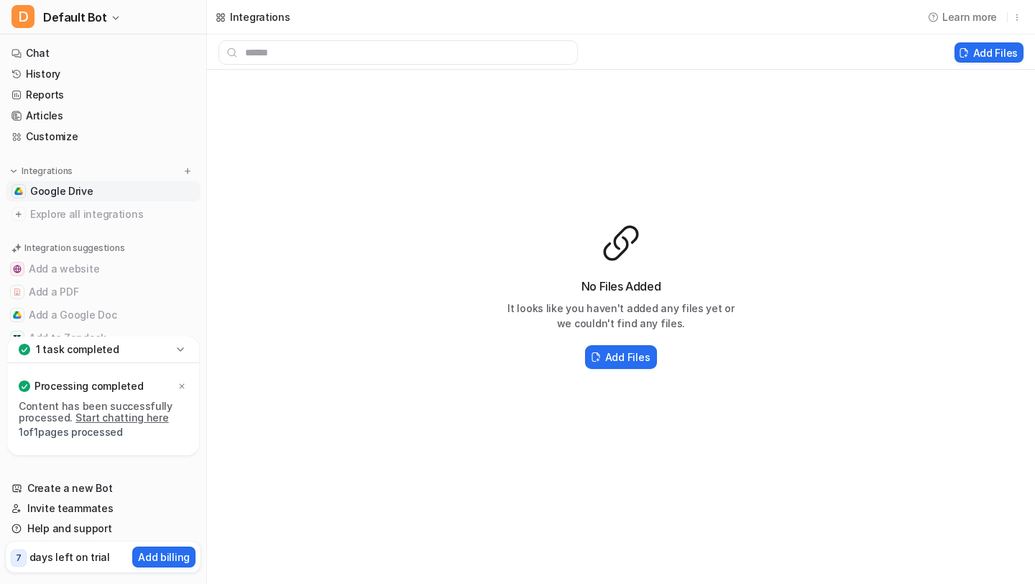
click at [101, 421] on link "Start chatting here" at bounding box center [121, 417] width 93 height 12
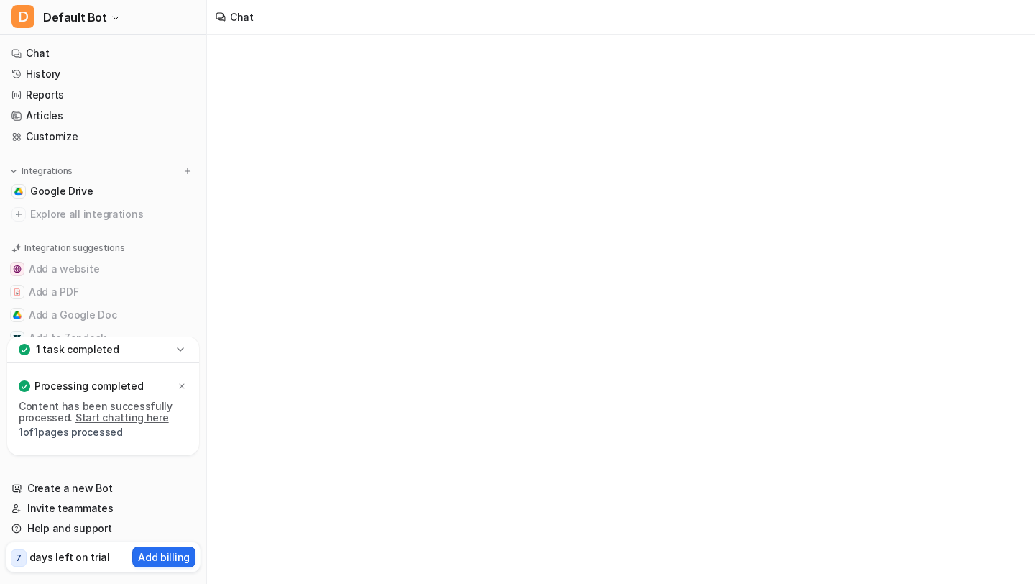
click at [187, 342] on icon at bounding box center [180, 349] width 14 height 14
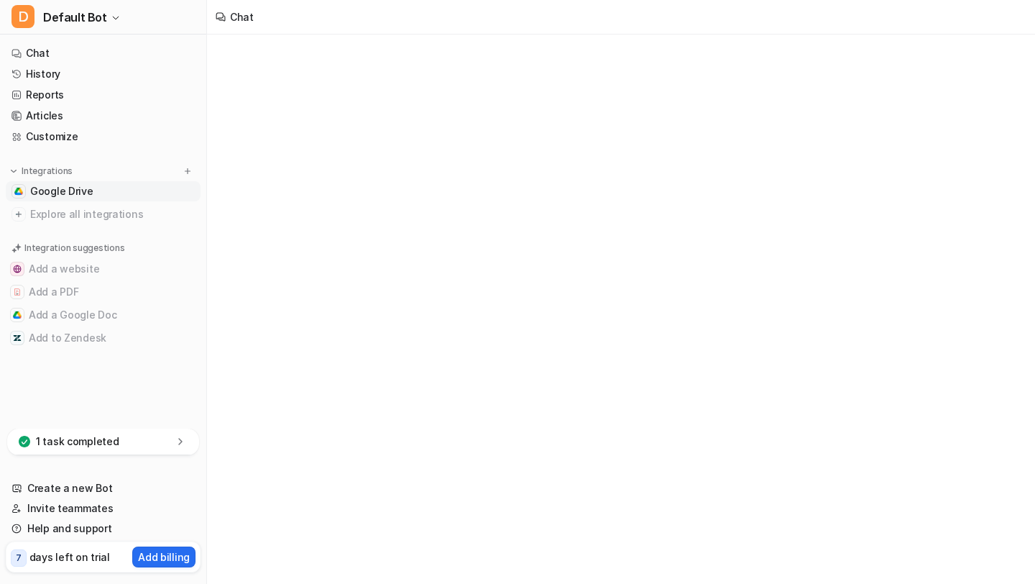
click at [167, 188] on link "Google Drive" at bounding box center [103, 191] width 195 height 20
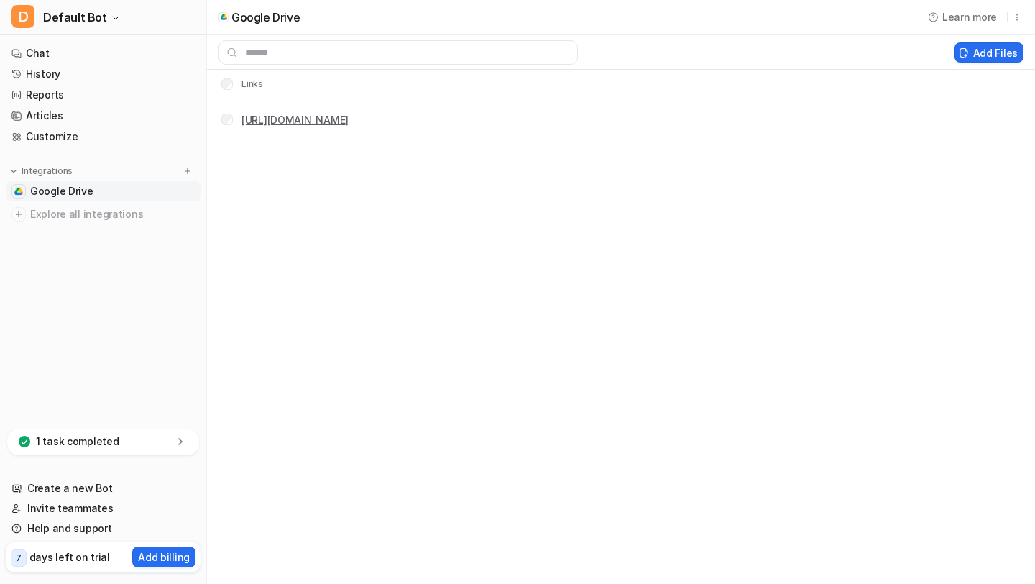
click at [349, 124] on link "[URL][DOMAIN_NAME]" at bounding box center [295, 120] width 107 height 12
click at [116, 49] on link "Chat" at bounding box center [103, 53] width 195 height 20
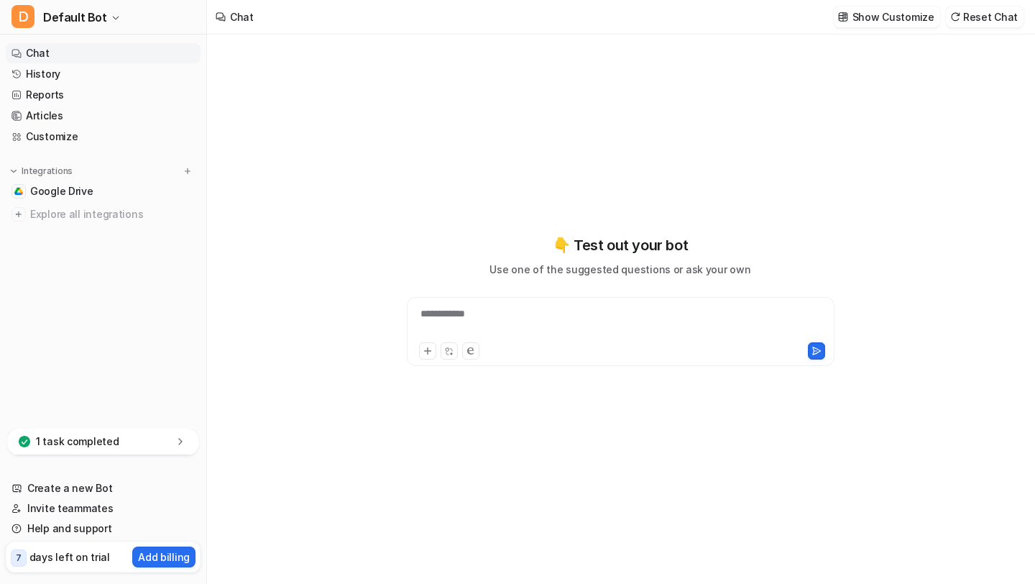
click at [584, 318] on div "**********" at bounding box center [620, 322] width 421 height 33
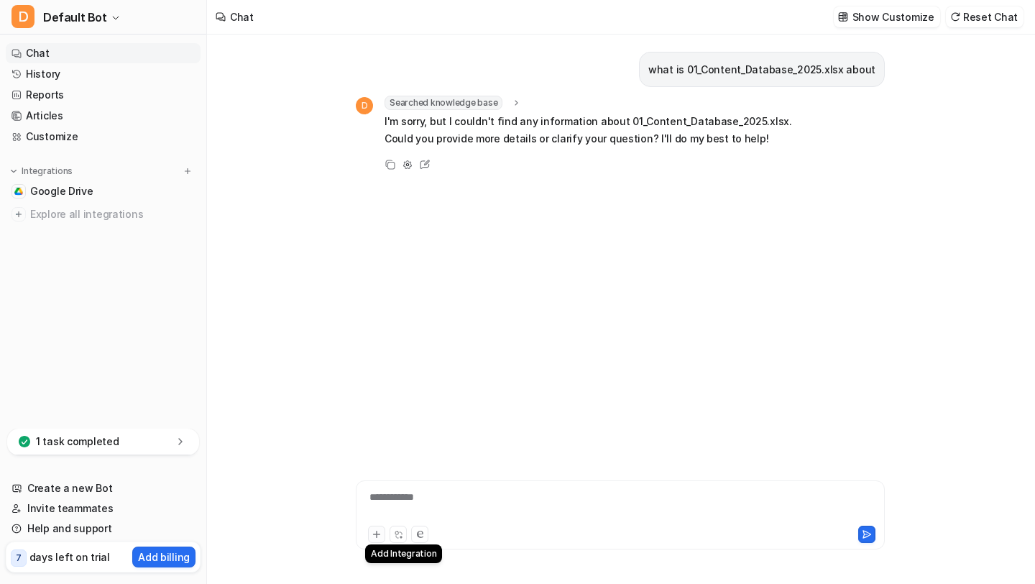
click at [378, 531] on icon at bounding box center [377, 534] width 10 height 10
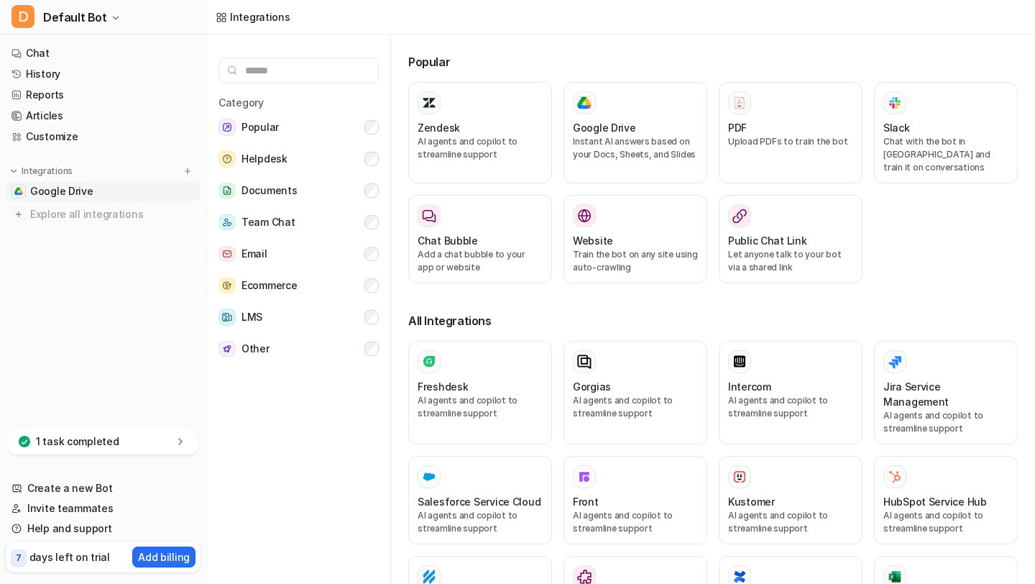
click at [85, 190] on span "Google Drive" at bounding box center [61, 191] width 63 height 14
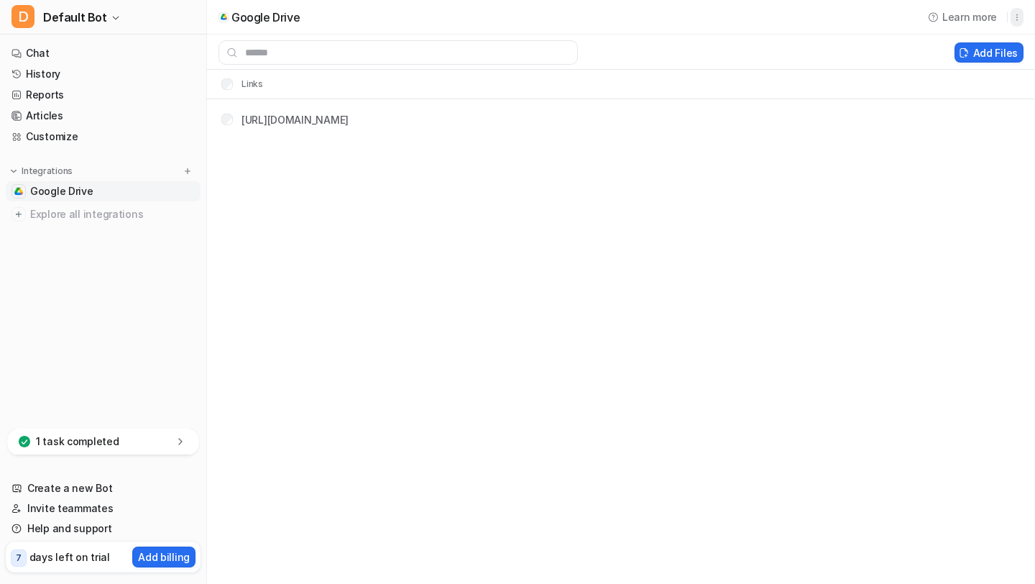
click at [1018, 19] on icon "button" at bounding box center [1017, 17] width 10 height 10
click at [480, 54] on input "text" at bounding box center [398, 52] width 359 height 24
click at [406, 217] on div "Google Drive Learn more Add Files Links [URL][DOMAIN_NAME]" at bounding box center [517, 292] width 1035 height 584
click at [73, 187] on span "Google Drive" at bounding box center [61, 191] width 63 height 14
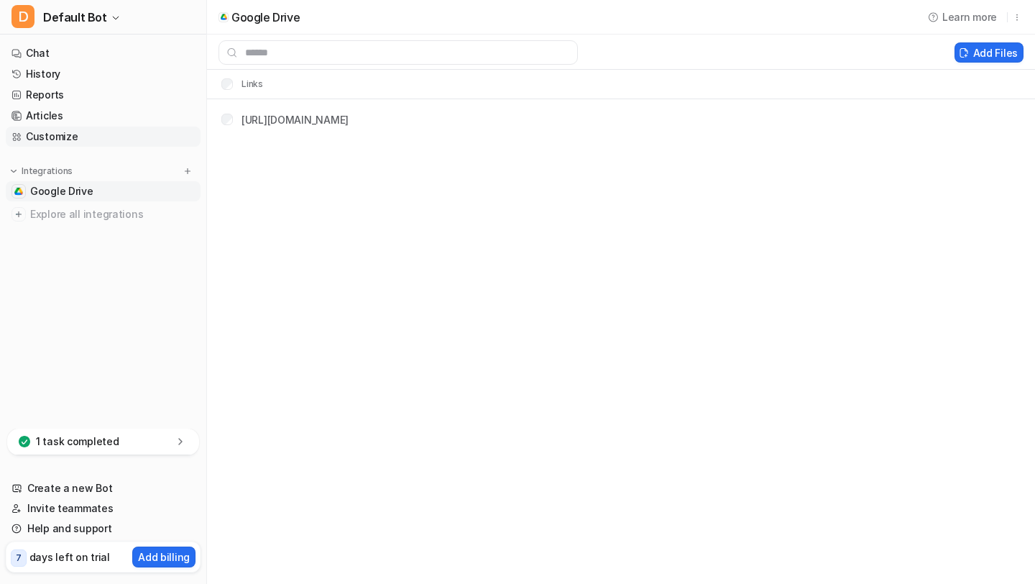
click at [115, 142] on link "Customize" at bounding box center [103, 137] width 195 height 20
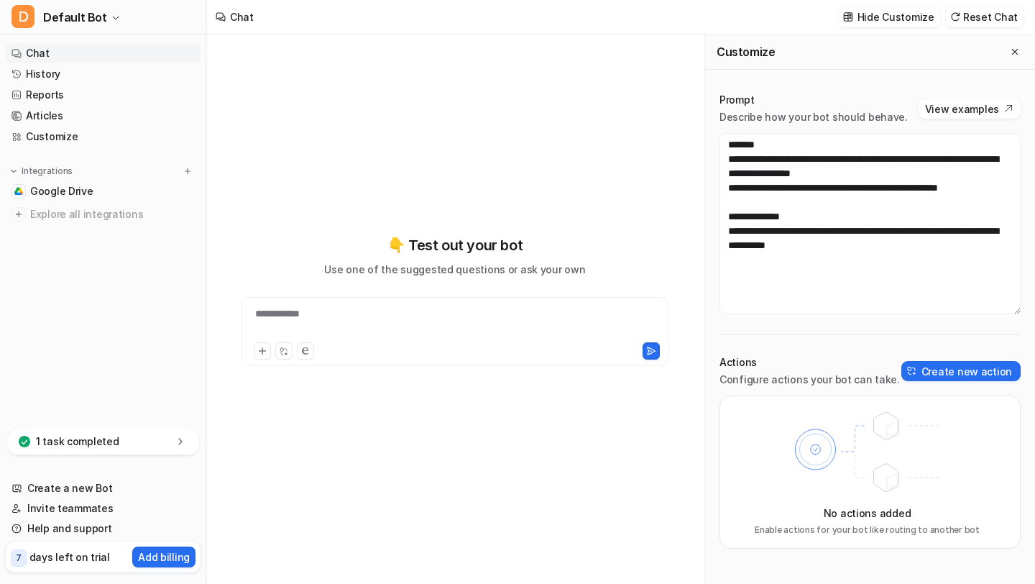
click at [93, 55] on link "Chat" at bounding box center [103, 53] width 195 height 20
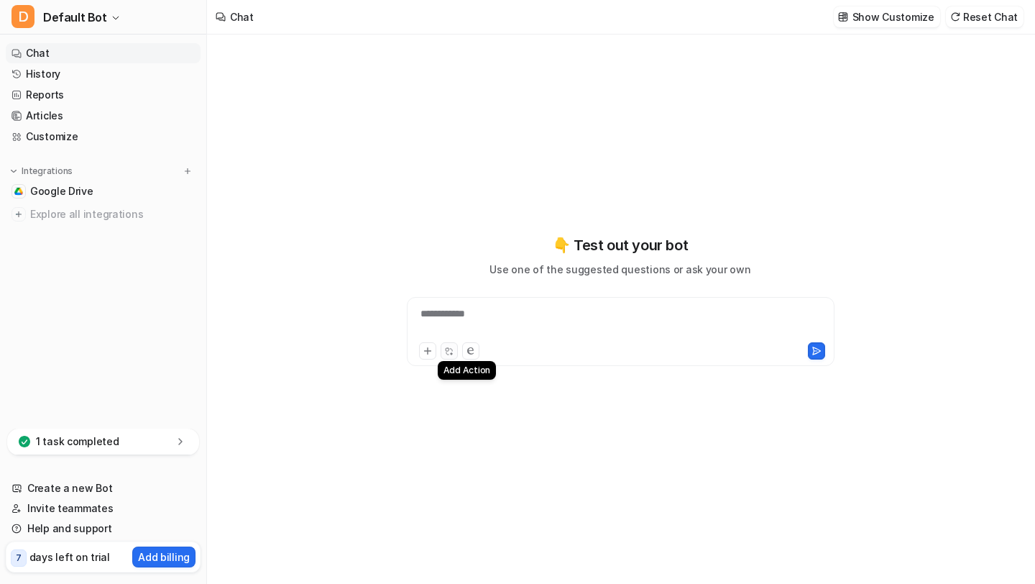
click at [446, 351] on icon at bounding box center [447, 349] width 3 height 3
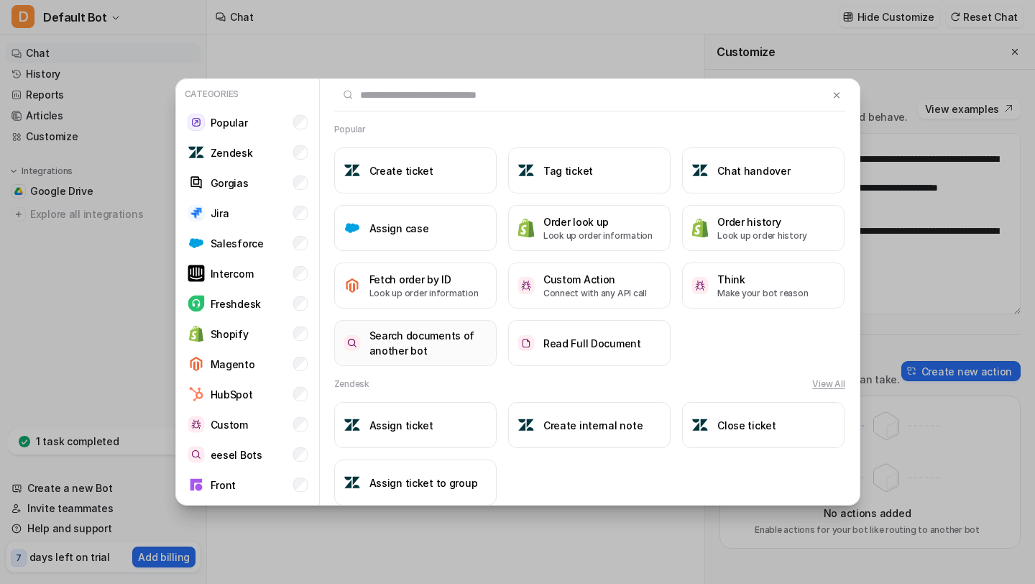
scroll to position [17, 0]
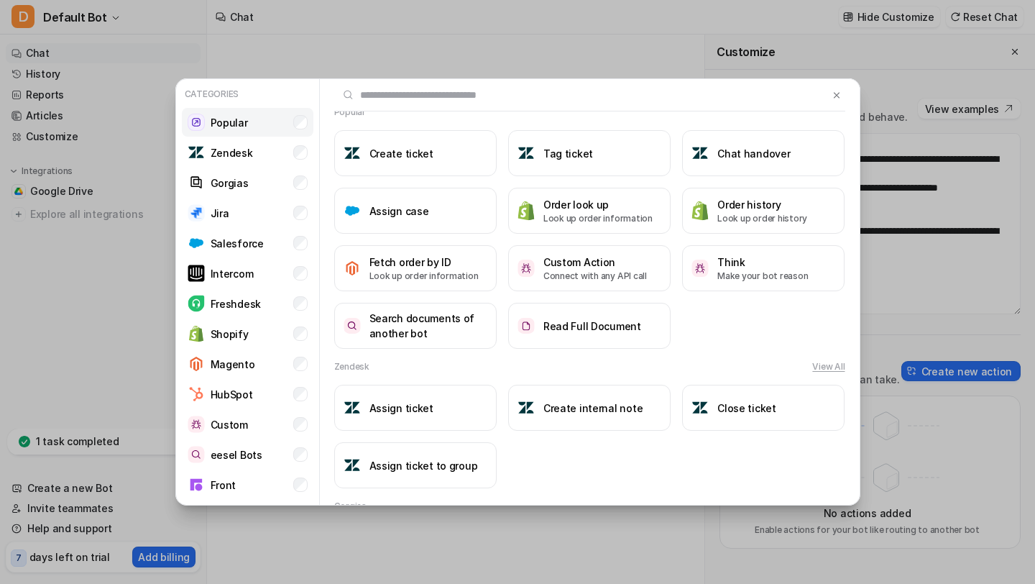
click at [305, 129] on li "Popular" at bounding box center [248, 122] width 132 height 29
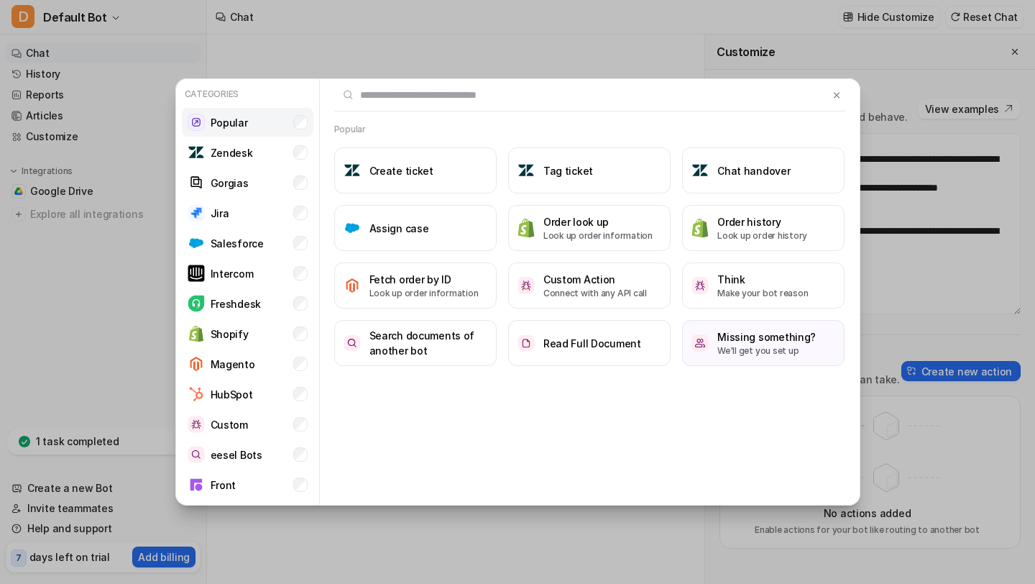
click at [308, 124] on li "Popular" at bounding box center [248, 122] width 132 height 29
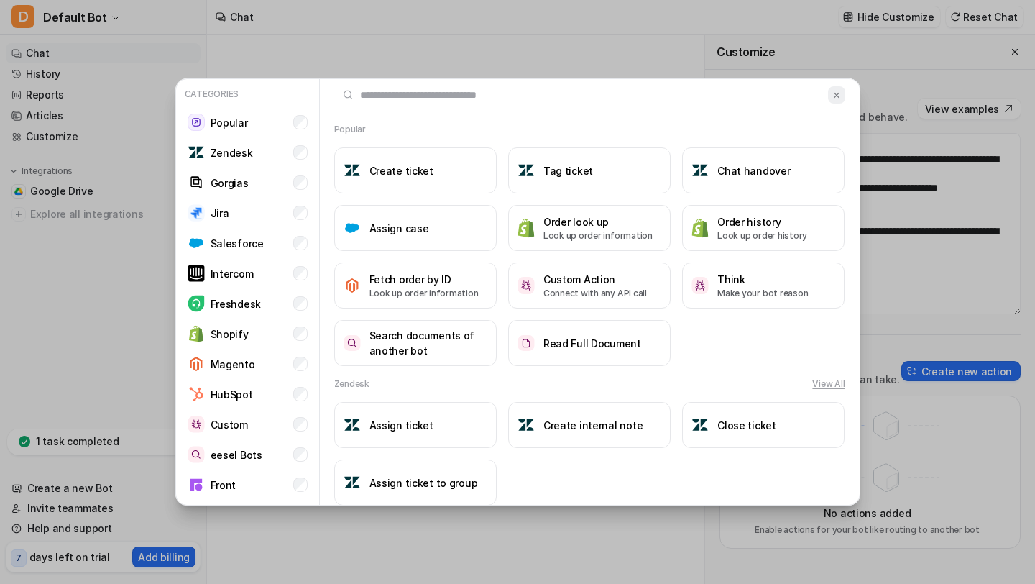
click at [837, 93] on img at bounding box center [837, 95] width 10 height 11
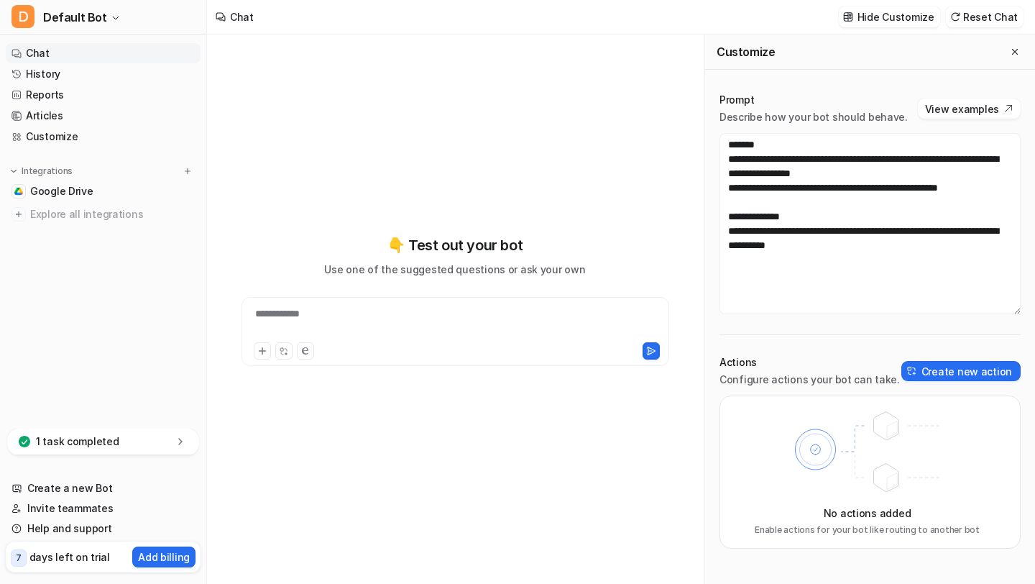
click at [341, 317] on div "**********" at bounding box center [455, 322] width 421 height 33
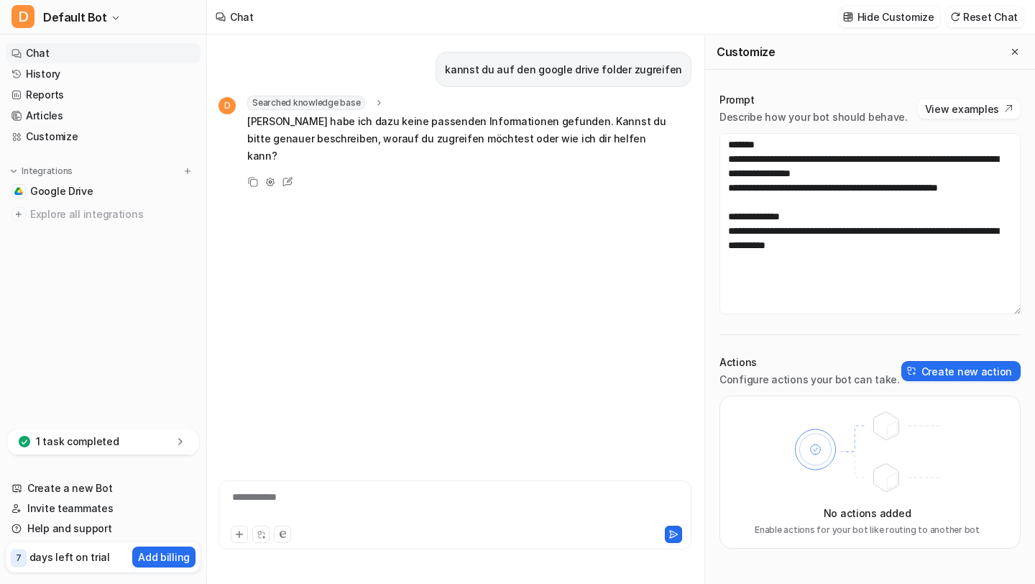
click at [277, 110] on span "Searched knowledge base" at bounding box center [306, 103] width 118 height 14
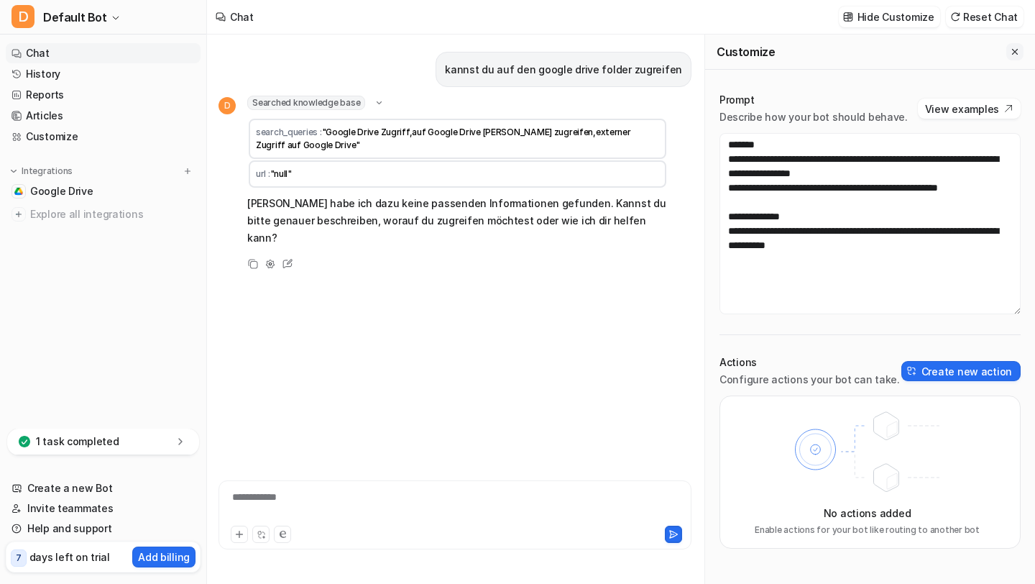
click at [1011, 54] on icon "Close flyout" at bounding box center [1015, 52] width 10 height 10
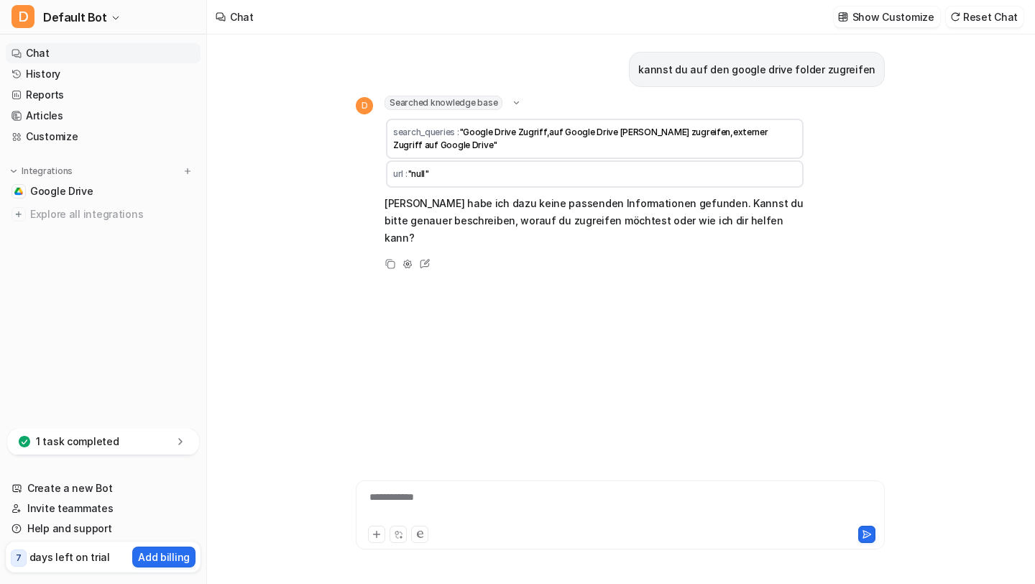
click at [151, 52] on link "Chat" at bounding box center [103, 53] width 195 height 20
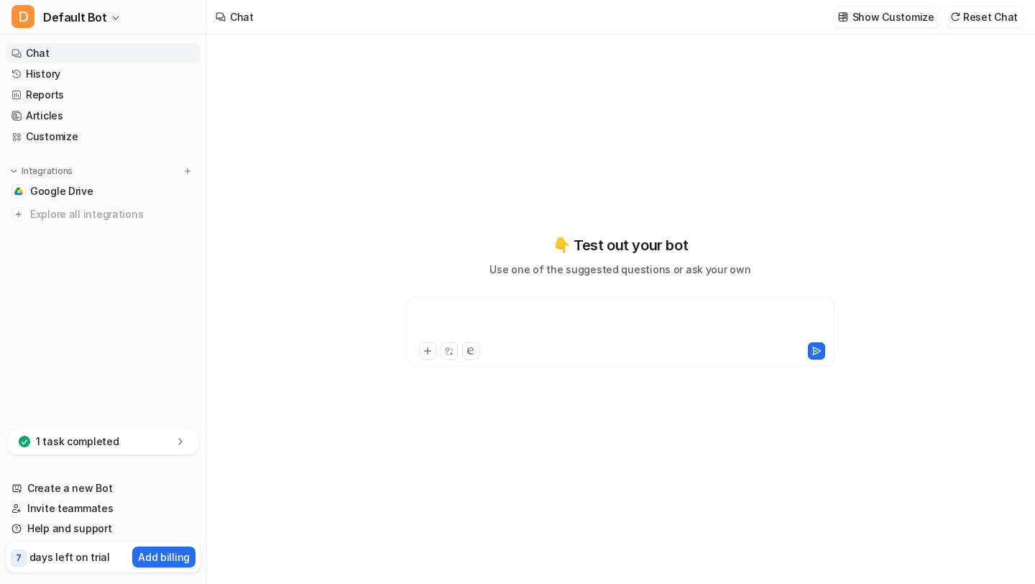
click at [638, 336] on div at bounding box center [620, 322] width 421 height 33
click at [180, 444] on icon at bounding box center [180, 441] width 14 height 14
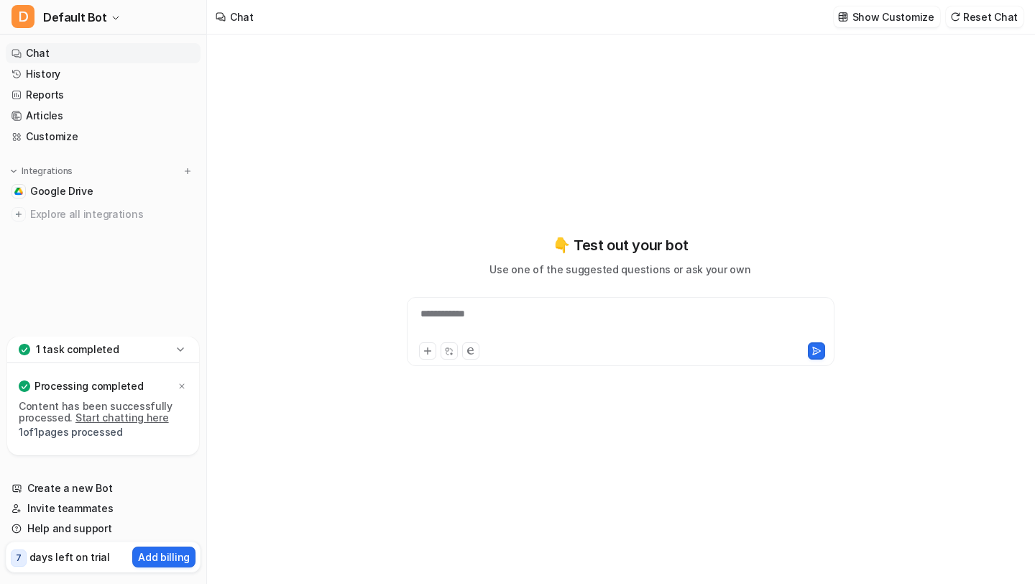
click at [135, 419] on link "Start chatting here" at bounding box center [121, 417] width 93 height 12
click at [459, 327] on div "**********" at bounding box center [620, 322] width 421 height 33
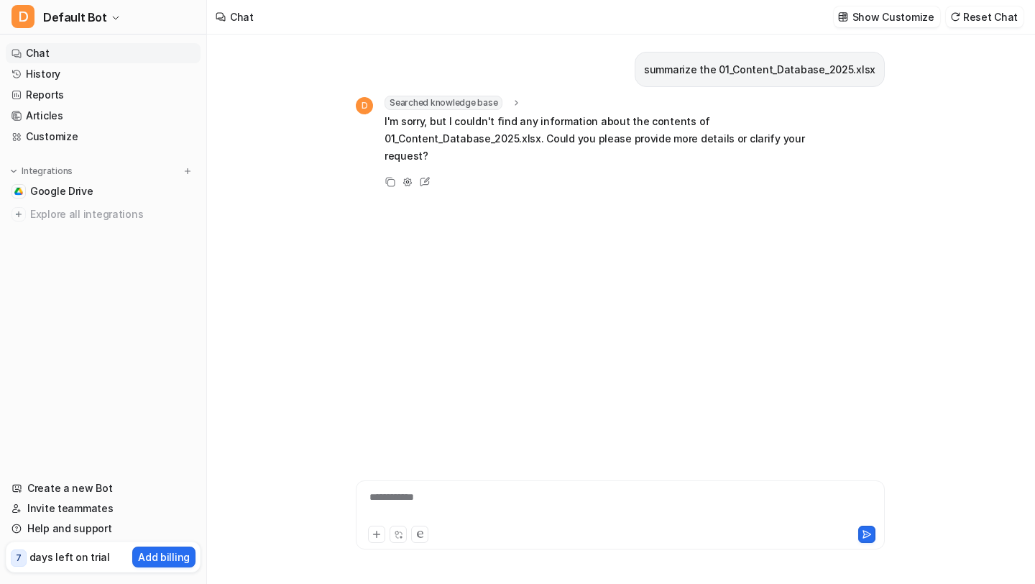
click at [621, 204] on div "summarize the 01_Content_Database_2025.xlsx D Searched knowledge base search_qu…" at bounding box center [620, 239] width 529 height 408
click at [478, 486] on div "**********" at bounding box center [620, 514] width 529 height 69
click at [471, 486] on div "**********" at bounding box center [620, 514] width 529 height 69
click at [462, 505] on div "**********" at bounding box center [620, 506] width 522 height 33
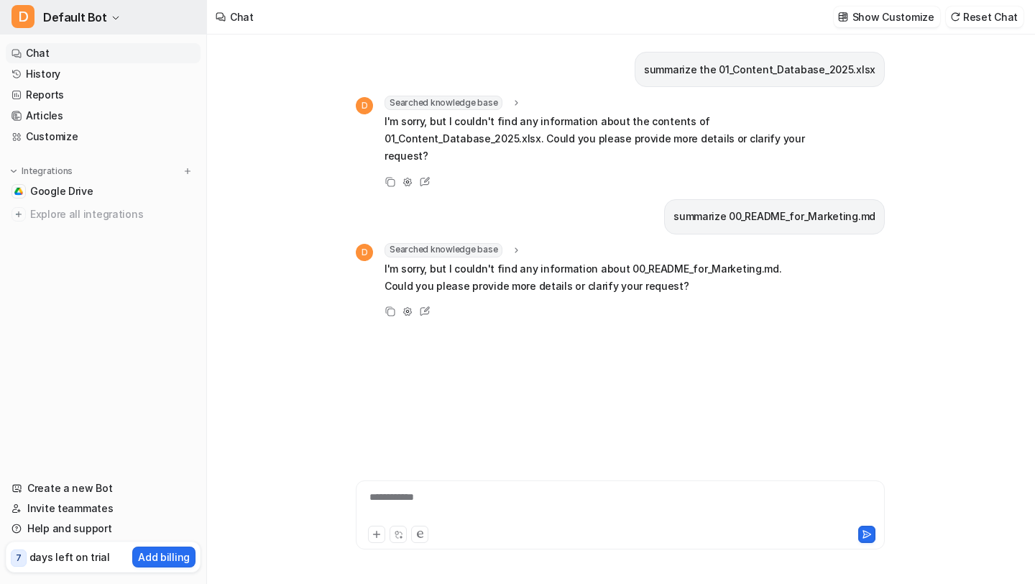
click at [96, 7] on span "Default Bot" at bounding box center [75, 17] width 64 height 20
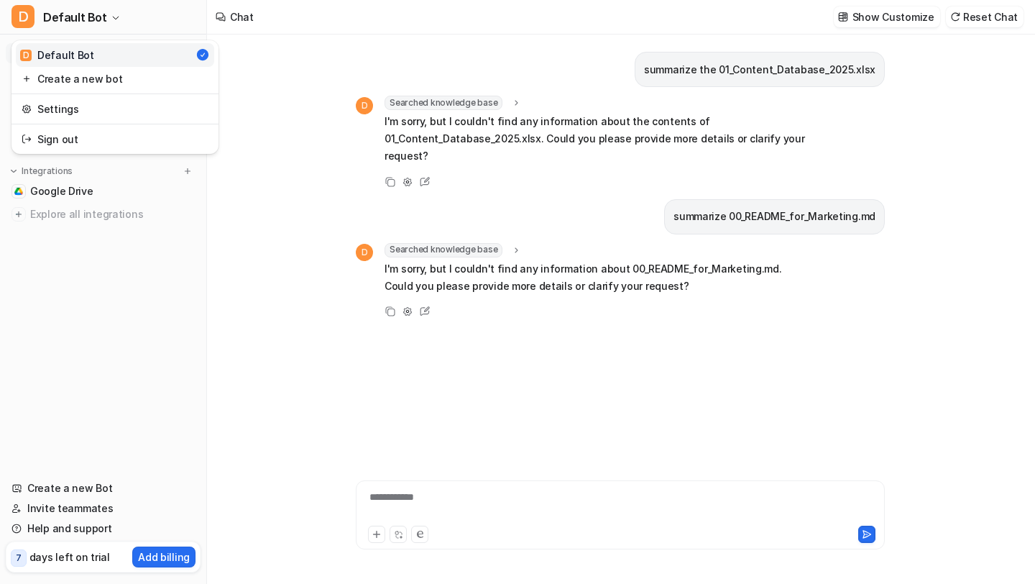
click at [271, 50] on div "D Default Bot D Default Bot Create a new bot Settings Sign out Chat History Rep…" at bounding box center [517, 292] width 1035 height 584
click at [284, 27] on div "Chat Show Customize Reset Chat" at bounding box center [621, 17] width 828 height 35
click at [592, 284] on p "I'm sorry, but I couldn't find any information about 00_README_for_Marketing.md…" at bounding box center [595, 277] width 421 height 35
click at [544, 495] on div "**********" at bounding box center [620, 506] width 522 height 33
click at [53, 185] on span "Google Drive" at bounding box center [61, 191] width 63 height 14
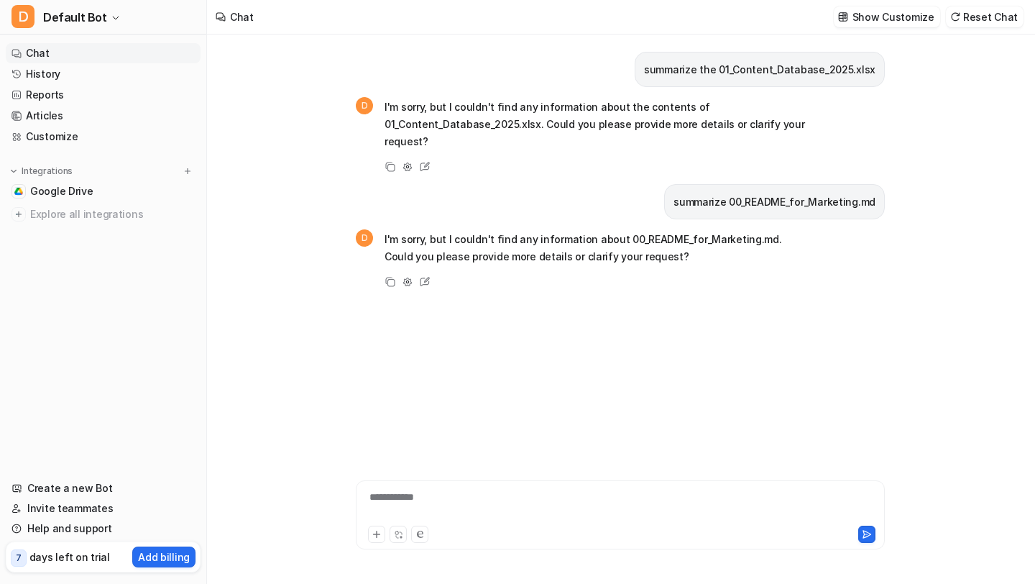
click at [577, 420] on div "summarize the 01_Content_Database_2025.xlsx D I'm sorry, but I couldn't find an…" at bounding box center [620, 239] width 529 height 408
click at [851, 145] on div "D I'm sorry, but I couldn't find any information about the contents of 01_Conte…" at bounding box center [620, 136] width 529 height 80
click at [98, 12] on span "Default Bot" at bounding box center [75, 17] width 64 height 20
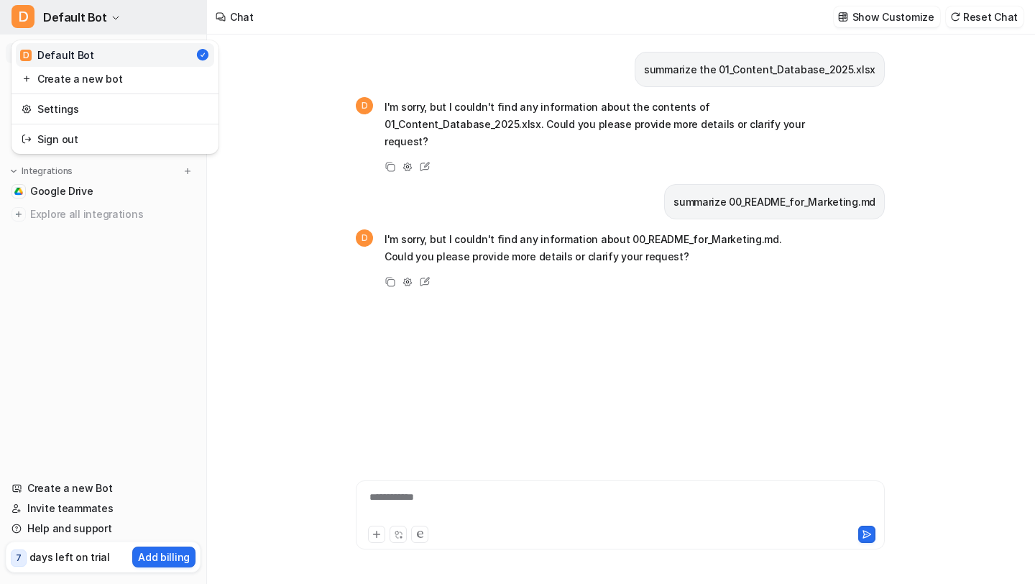
click at [98, 12] on span "Default Bot" at bounding box center [75, 17] width 64 height 20
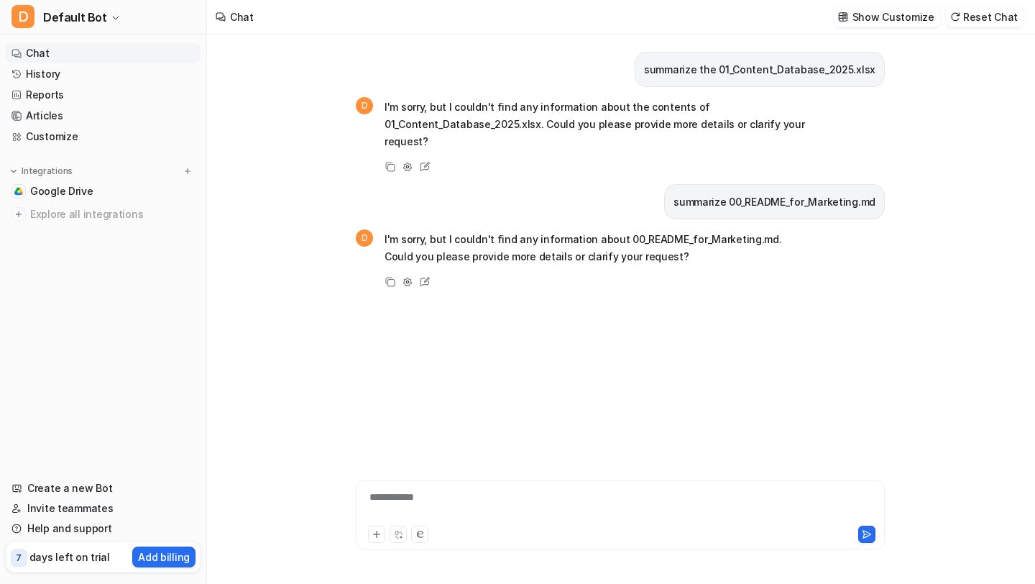
click at [316, 259] on div "**********" at bounding box center [620, 309] width 827 height 549
click at [479, 488] on div "**********" at bounding box center [620, 514] width 529 height 69
click at [474, 494] on div "**********" at bounding box center [620, 506] width 522 height 33
click at [414, 497] on div at bounding box center [620, 506] width 522 height 33
click at [894, 18] on p "Show Customize" at bounding box center [894, 16] width 82 height 15
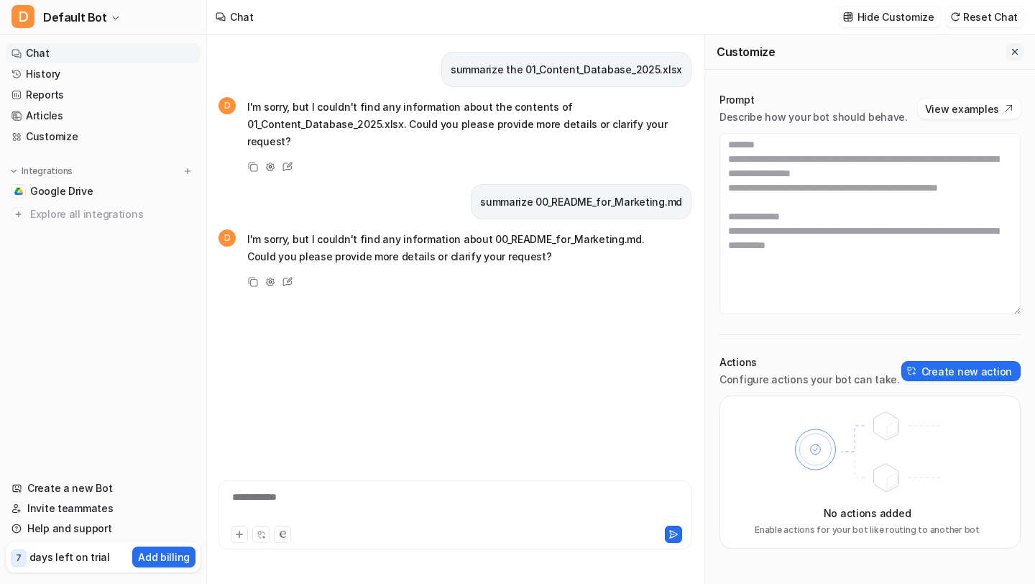
click at [1015, 48] on icon "Close flyout" at bounding box center [1015, 52] width 10 height 10
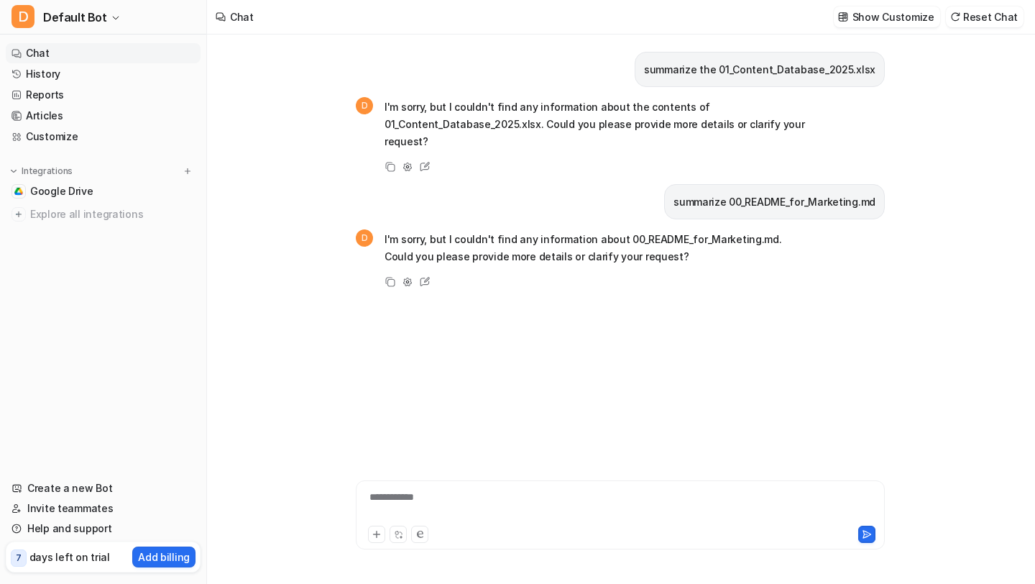
click at [515, 502] on div "**********" at bounding box center [620, 506] width 522 height 33
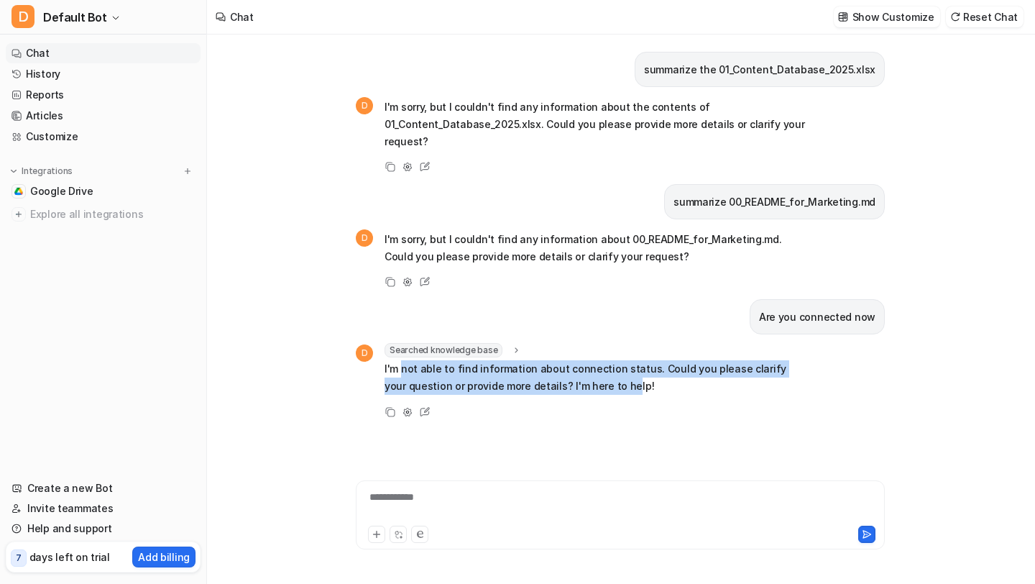
drag, startPoint x: 400, startPoint y: 372, endPoint x: 608, endPoint y: 386, distance: 208.2
click at [606, 386] on p "I'm not able to find information about connection status. Could you please clar…" at bounding box center [595, 377] width 421 height 35
click at [608, 386] on p "I'm not able to find information about connection status. Could you please clar…" at bounding box center [595, 377] width 421 height 35
drag, startPoint x: 431, startPoint y: 375, endPoint x: 606, endPoint y: 392, distance: 175.5
click at [606, 392] on p "I'm not able to find information about connection status. Could you please clar…" at bounding box center [595, 377] width 421 height 35
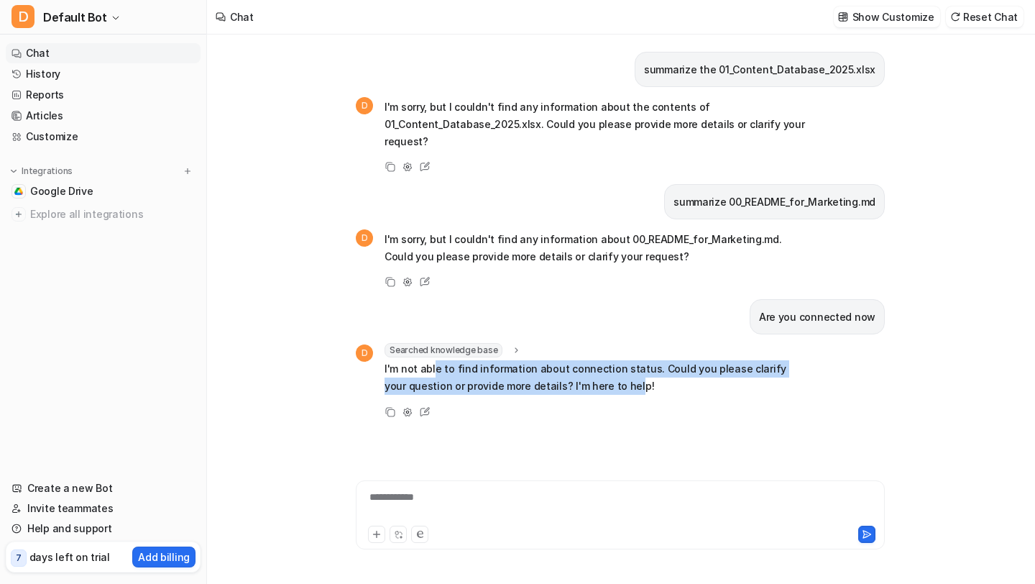
click at [606, 392] on p "I'm not able to find information about connection status. Could you please clar…" at bounding box center [595, 377] width 421 height 35
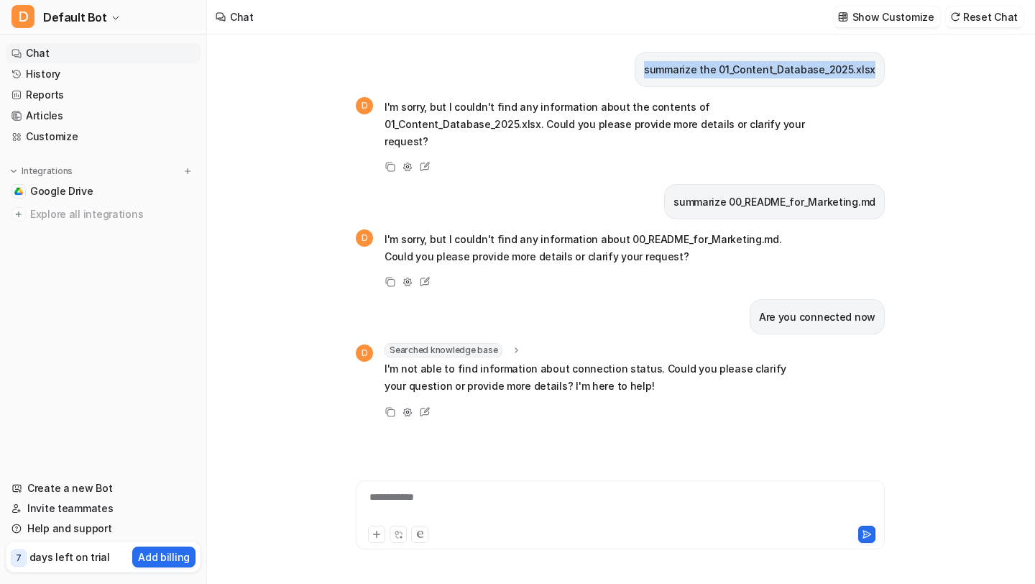
drag, startPoint x: 653, startPoint y: 64, endPoint x: 874, endPoint y: 68, distance: 220.7
click at [875, 68] on div "summarize the 01_Content_Database_2025.xlsx" at bounding box center [760, 69] width 250 height 35
click at [681, 205] on p "summarize 00_README_for_Marketing.md" at bounding box center [775, 201] width 202 height 17
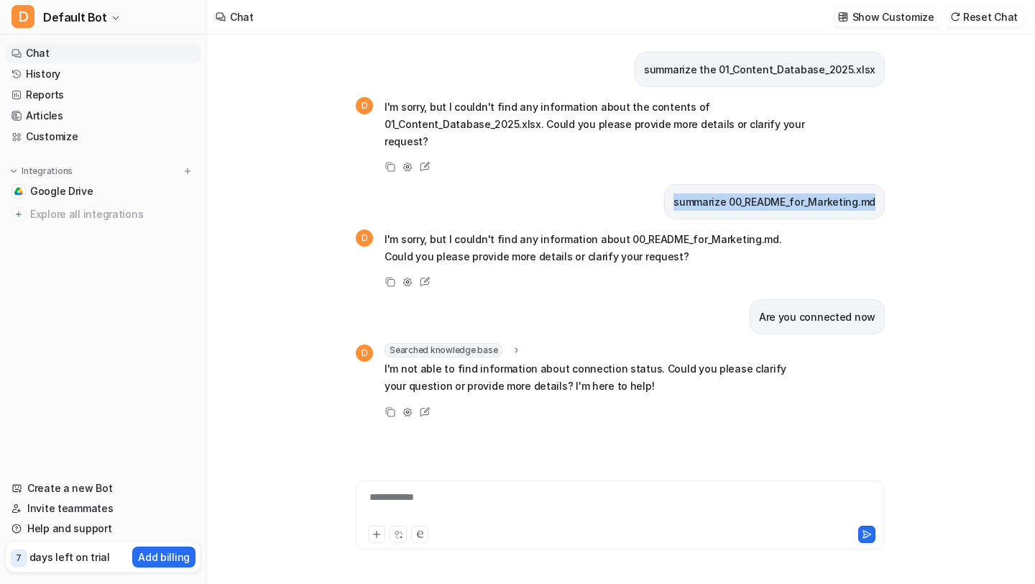
drag, startPoint x: 674, startPoint y: 205, endPoint x: 883, endPoint y: 202, distance: 209.2
click at [880, 203] on div "summarize 00_README_for_Marketing.md" at bounding box center [774, 201] width 221 height 35
copy p "summarize 00_README_for_Marketing.md"
click at [546, 495] on div "**********" at bounding box center [620, 506] width 522 height 33
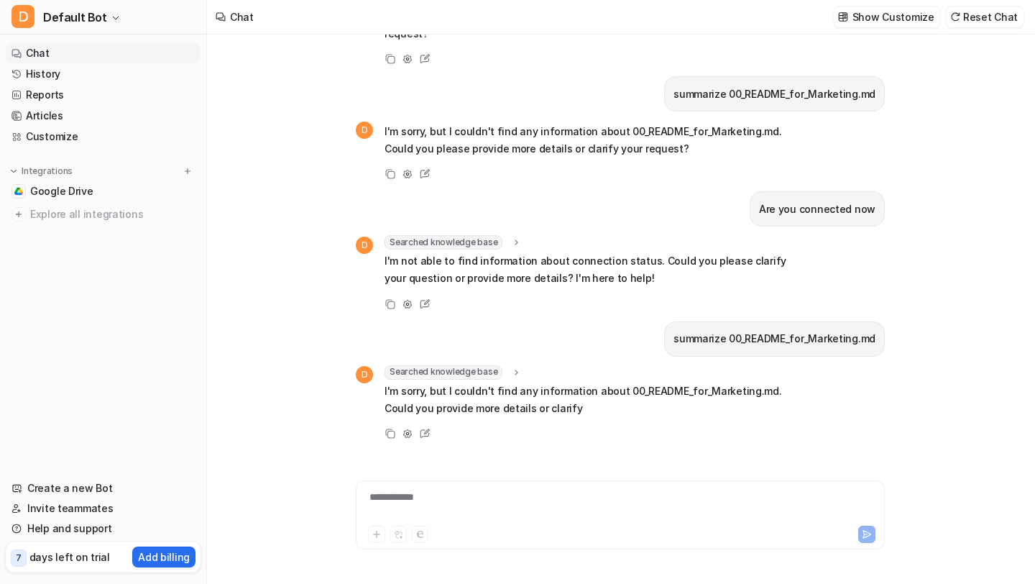
scroll to position [125, 0]
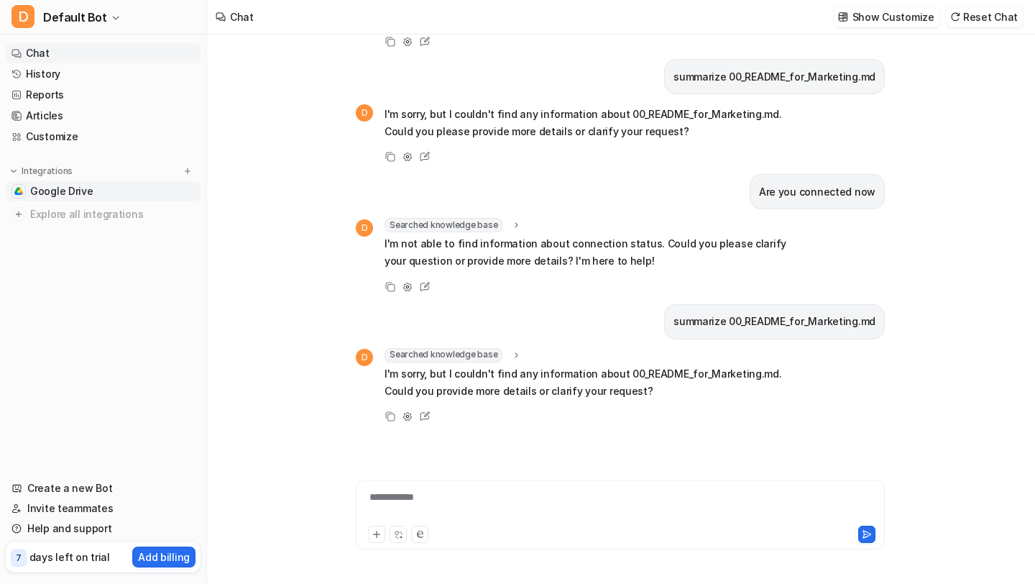
click at [78, 186] on span "Google Drive" at bounding box center [61, 191] width 63 height 14
click at [99, 190] on link "Google Drive" at bounding box center [103, 191] width 195 height 20
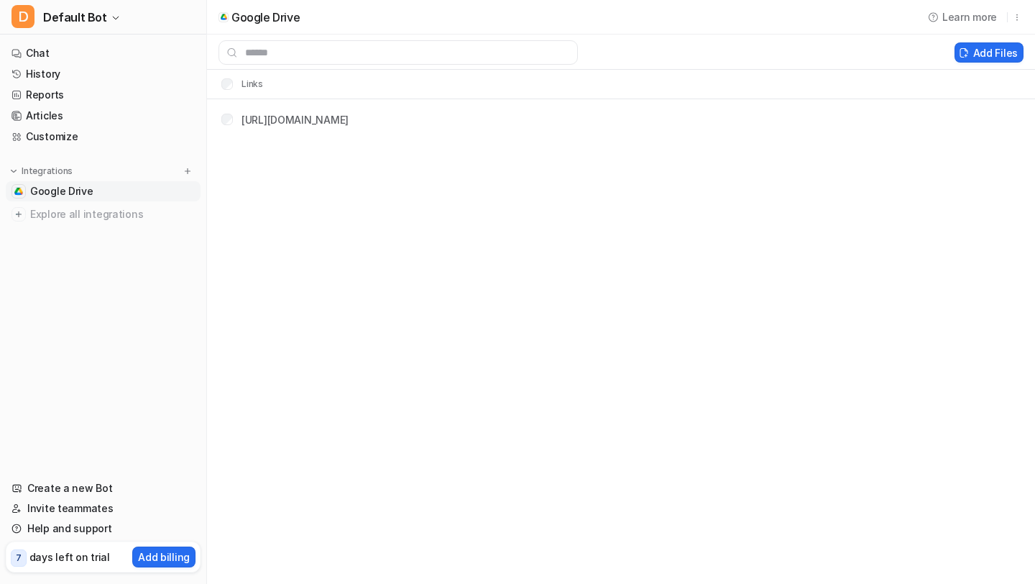
click at [99, 190] on link "Google Drive" at bounding box center [103, 191] width 195 height 20
click at [349, 119] on link "[URL][DOMAIN_NAME]" at bounding box center [295, 120] width 107 height 12
click at [960, 68] on div "Add Files" at bounding box center [621, 52] width 828 height 35
click at [975, 60] on button "Add Files" at bounding box center [989, 52] width 69 height 20
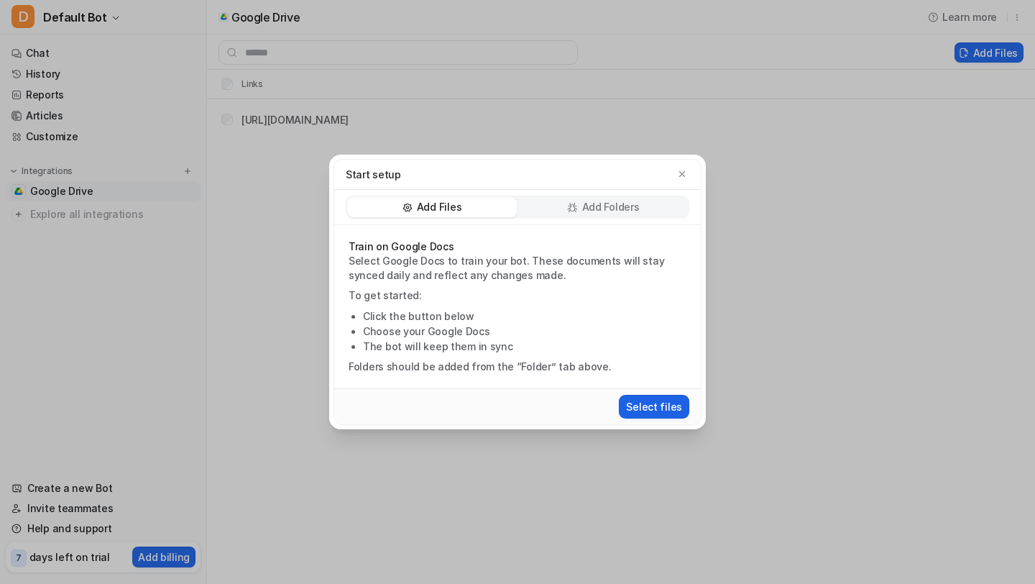
click at [682, 410] on button "Select files" at bounding box center [654, 407] width 70 height 24
click at [663, 405] on button "Select files" at bounding box center [654, 407] width 70 height 24
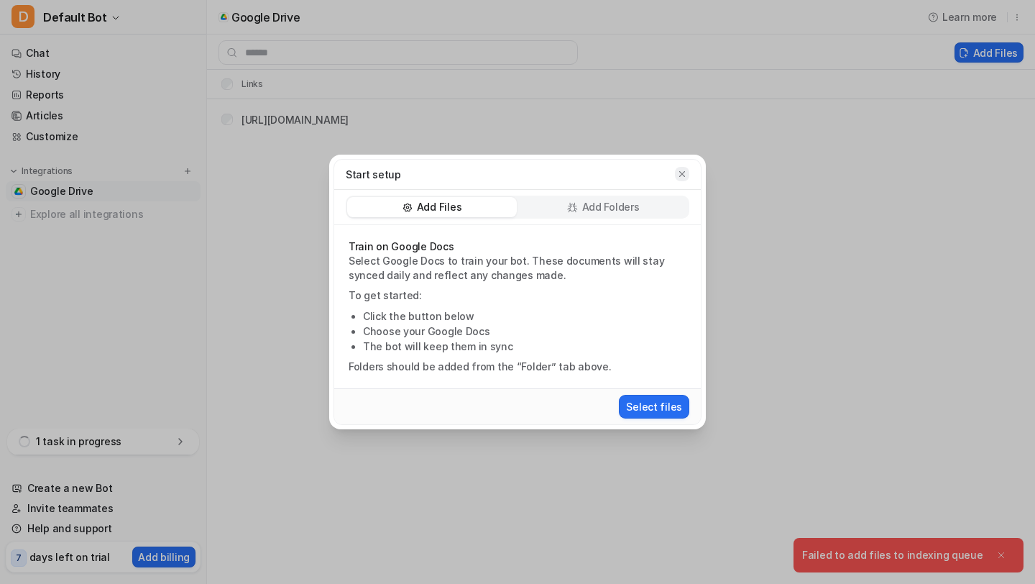
click at [688, 174] on button "button" at bounding box center [682, 174] width 14 height 14
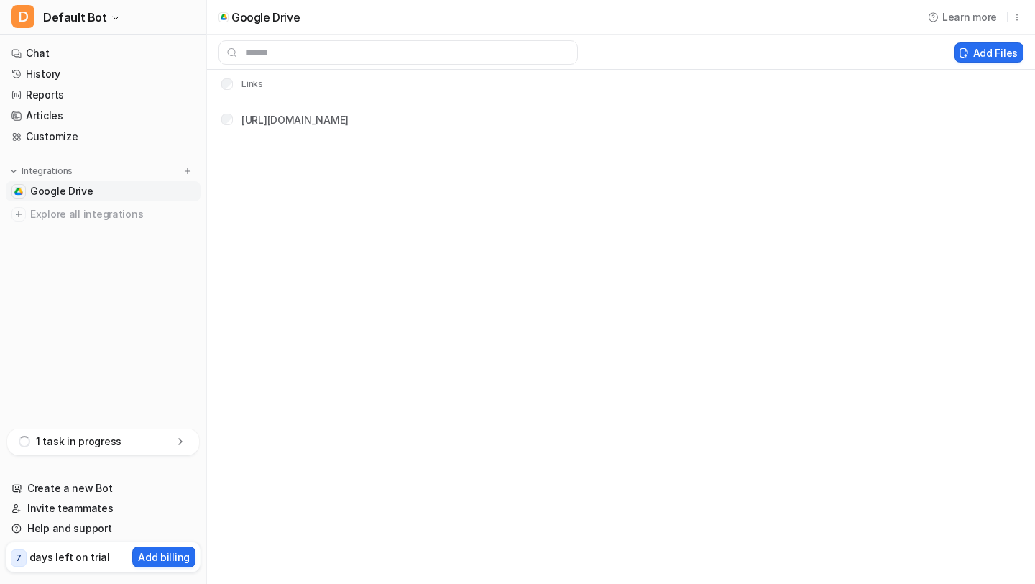
click at [134, 445] on div "1 task in progress" at bounding box center [103, 441] width 192 height 27
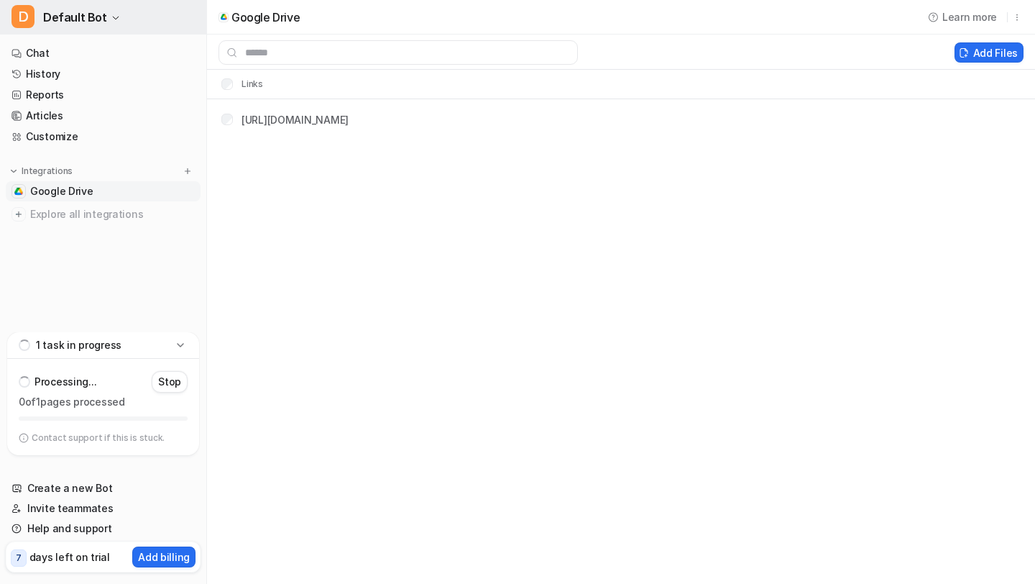
click at [114, 15] on icon "button" at bounding box center [115, 18] width 9 height 9
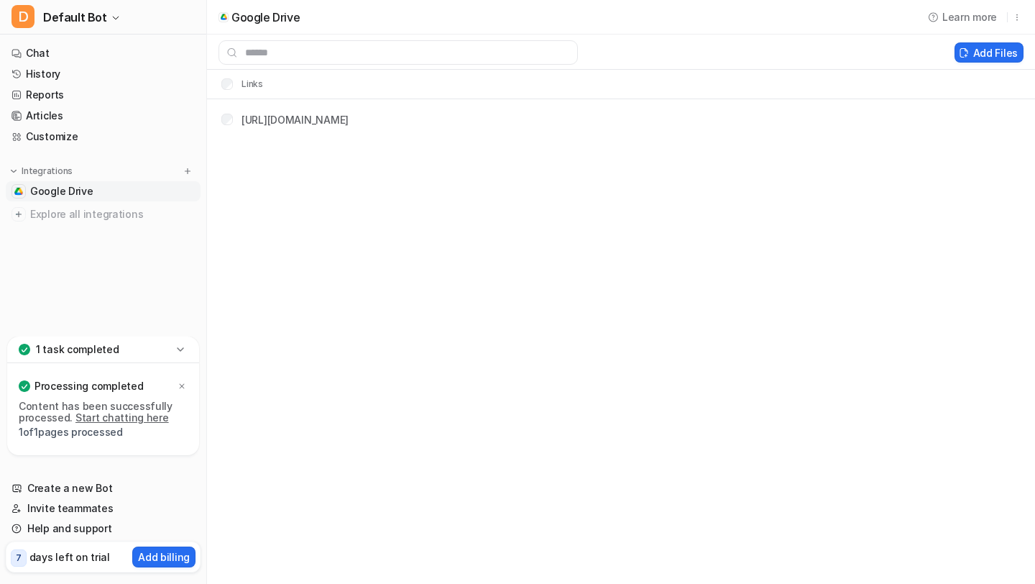
click at [258, 280] on div "Google Drive Learn more Add Files Links [URL][DOMAIN_NAME]" at bounding box center [517, 292] width 1035 height 584
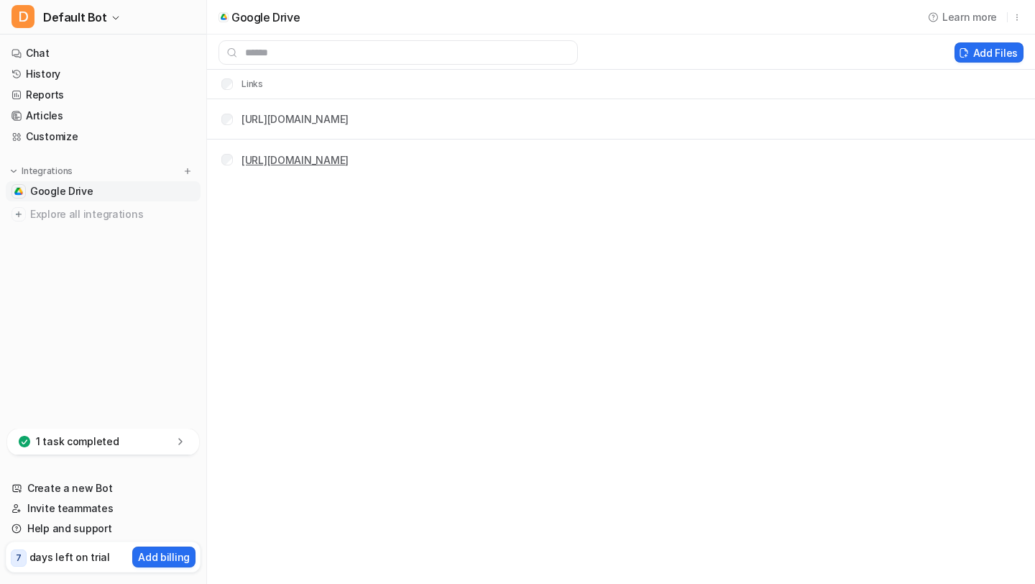
click at [349, 161] on link "https://docs.google.com/document/d/1dbK7djbmH_YznmVeTe7m7L28E3lPs1o8SbBiJuHDyNY…" at bounding box center [295, 160] width 107 height 12
click at [71, 192] on span "Google Drive" at bounding box center [61, 191] width 63 height 14
click at [111, 49] on link "Chat" at bounding box center [103, 53] width 195 height 20
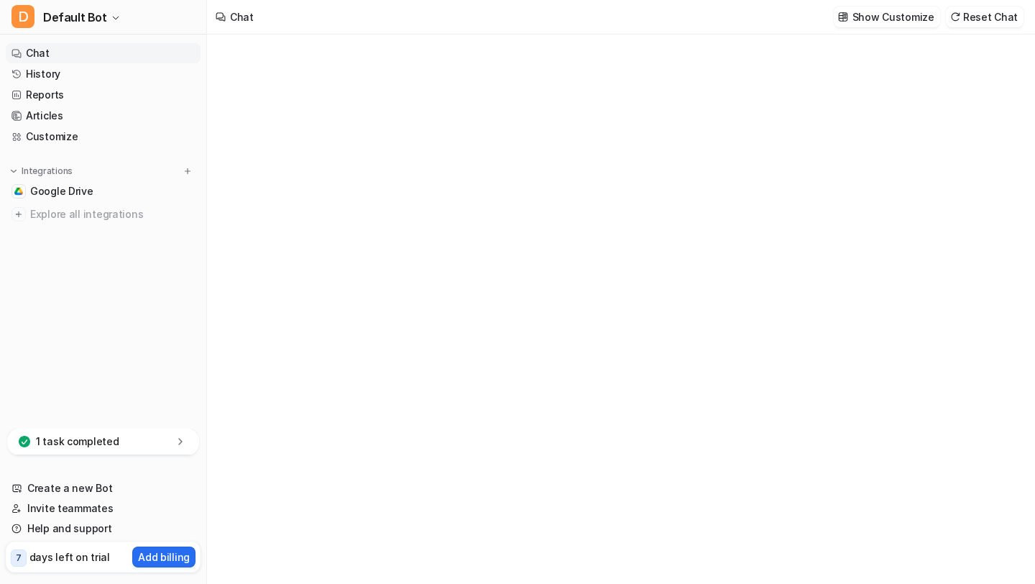
type textarea "**********"
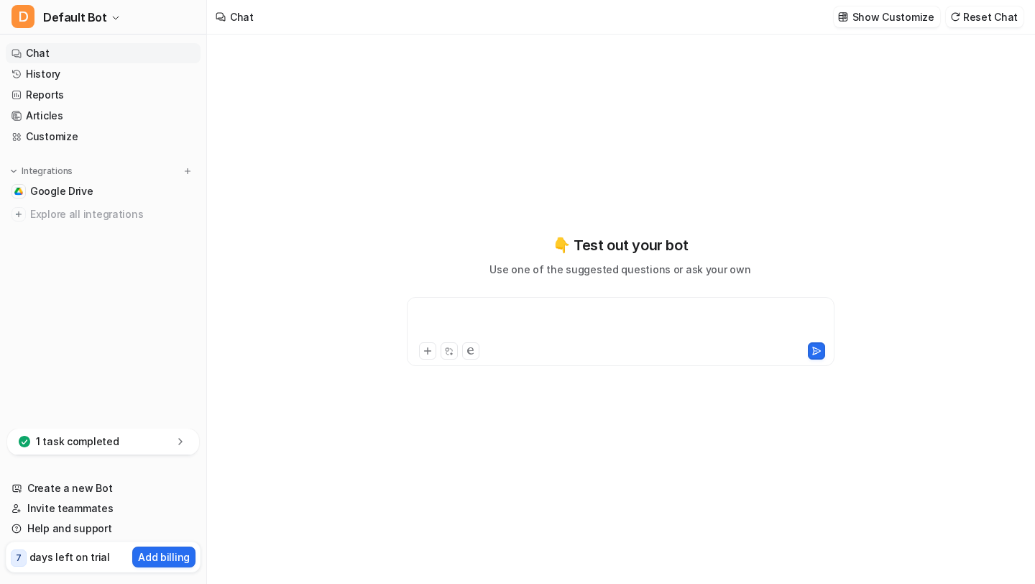
click at [531, 321] on div at bounding box center [620, 322] width 421 height 33
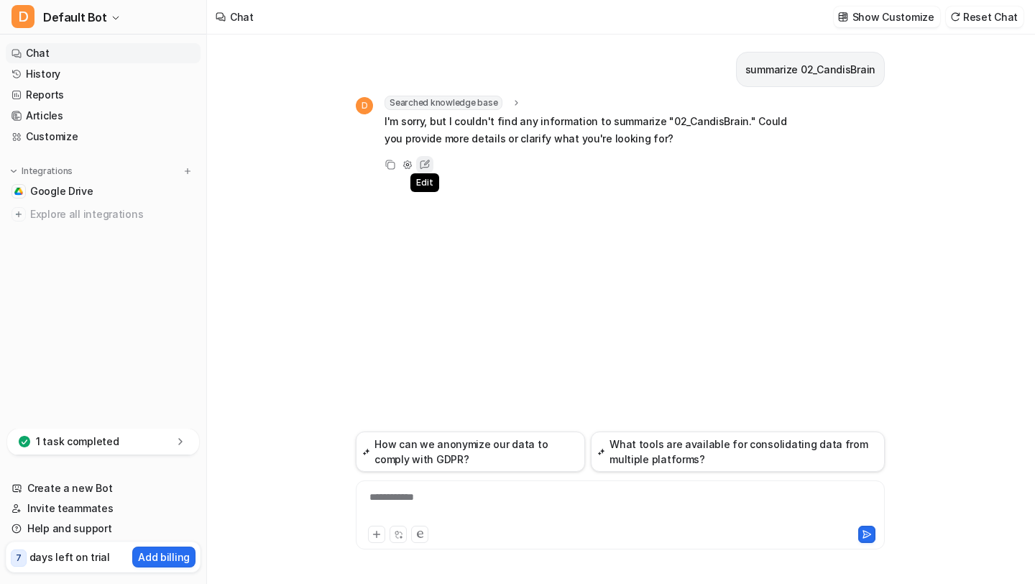
click at [422, 160] on icon at bounding box center [425, 164] width 9 height 9
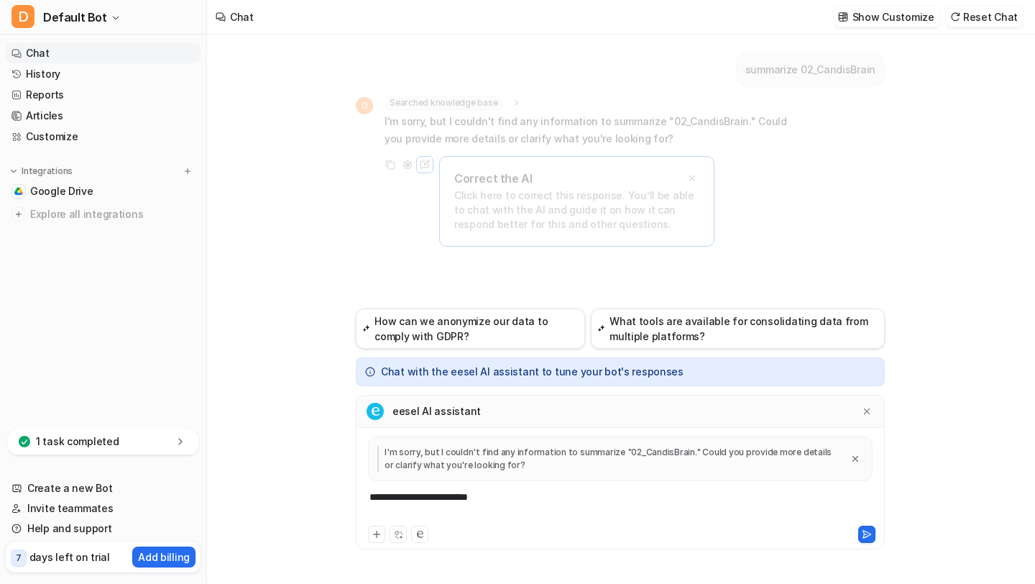
click at [729, 178] on div "summarize 02_CandisBrain D Searched knowledge base search_queries : "summary of…" at bounding box center [620, 172] width 529 height 274
click at [708, 173] on div "Correct the AI Click here to correct this response. You’ll be able to chat with…" at bounding box center [576, 201] width 275 height 91
click at [692, 173] on icon at bounding box center [692, 178] width 10 height 10
click at [860, 398] on div "eesel AI assistant" at bounding box center [620, 411] width 529 height 33
click at [865, 410] on icon at bounding box center [867, 411] width 10 height 10
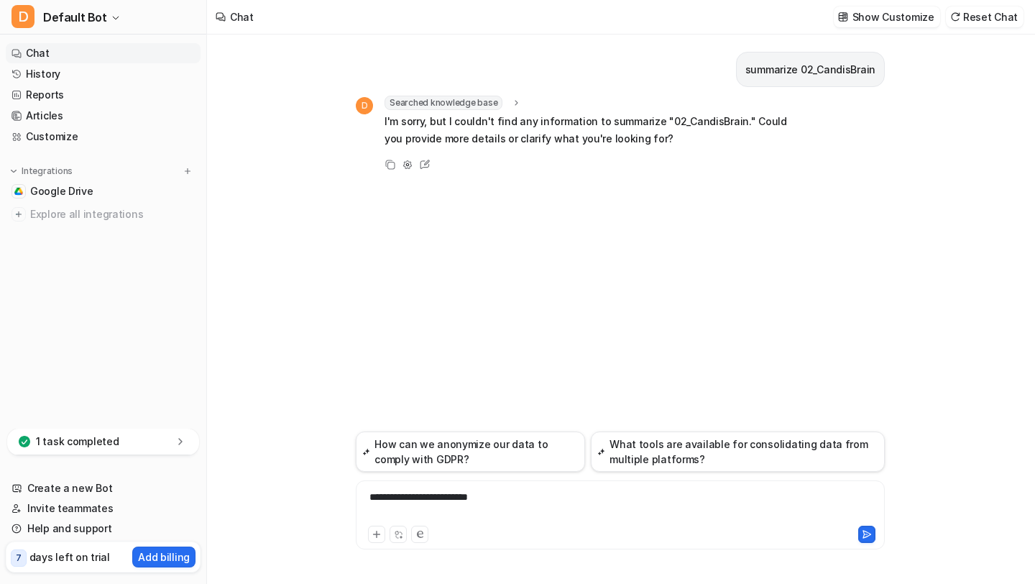
click at [655, 132] on p "I'm sorry, but I couldn't find any information to summarize "02_CandisBrain." C…" at bounding box center [595, 130] width 421 height 35
click at [59, 190] on span "Google Drive" at bounding box center [61, 191] width 63 height 14
